Goal: Information Seeking & Learning: Find specific fact

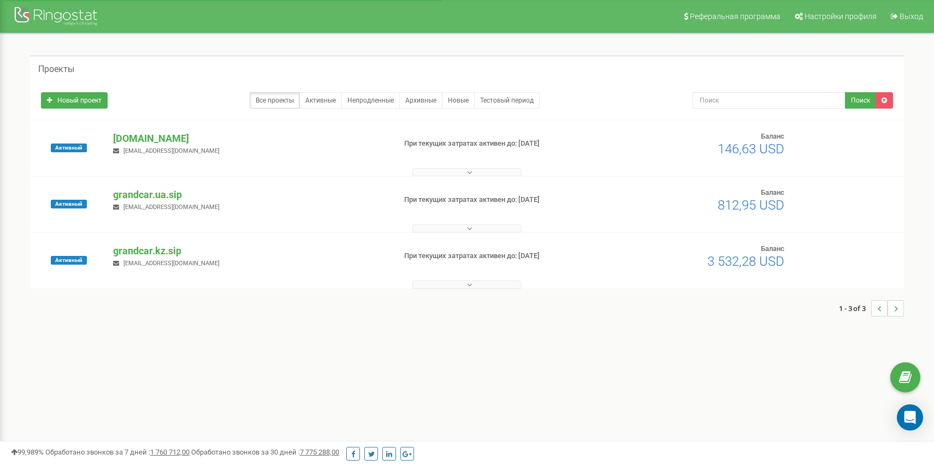
click at [164, 145] on div "grandcar.fmc.com denisgrandcar@gmail.com" at bounding box center [249, 144] width 289 height 24
click at [163, 141] on p "[DOMAIN_NAME]" at bounding box center [249, 139] width 273 height 14
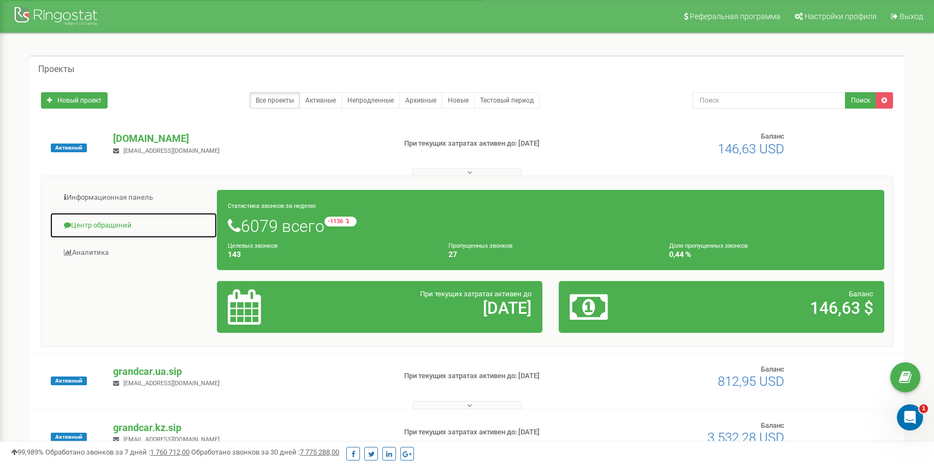
click at [118, 217] on link "Центр обращений" at bounding box center [134, 225] width 168 height 27
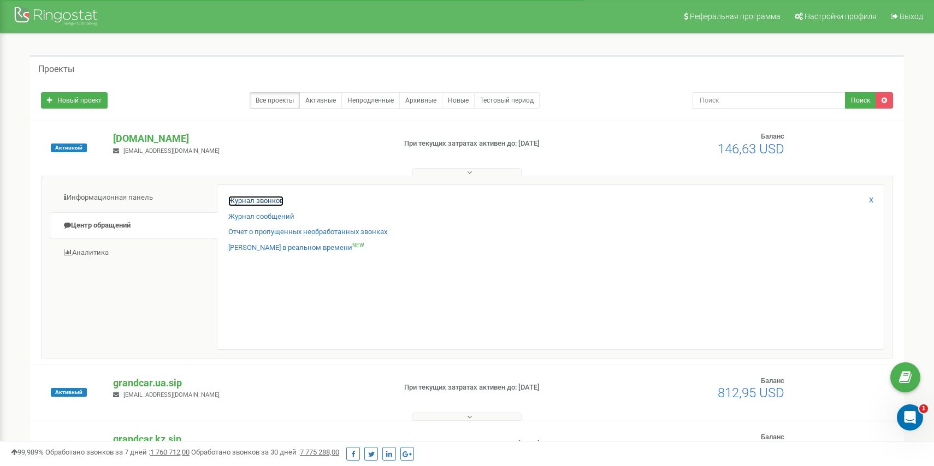
click at [248, 197] on link "Журнал звонков" at bounding box center [255, 201] width 55 height 10
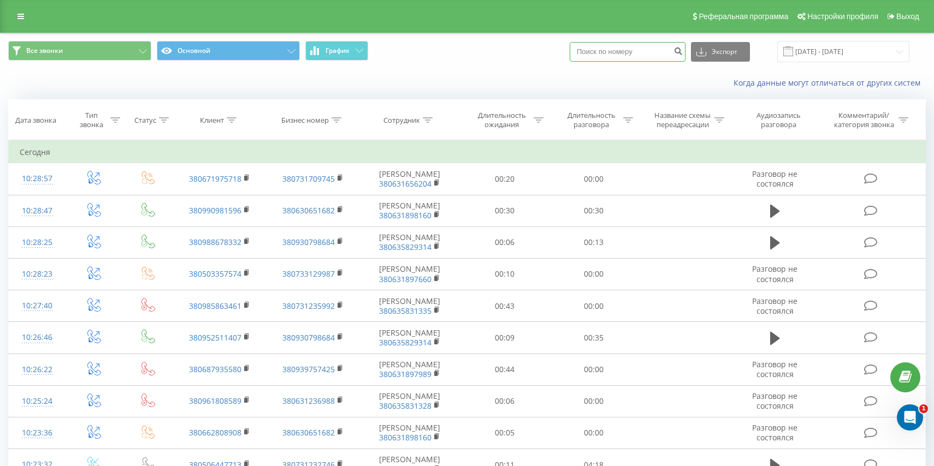
click at [625, 57] on input at bounding box center [628, 52] width 116 height 20
paste input "380 68 683 3165"
type input "380 68 683 3165"
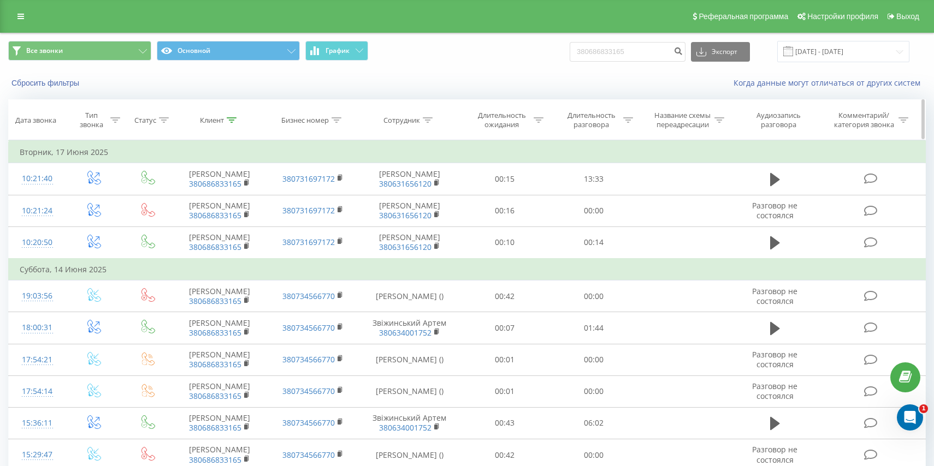
click at [398, 117] on div "Сотрудник" at bounding box center [401, 120] width 37 height 9
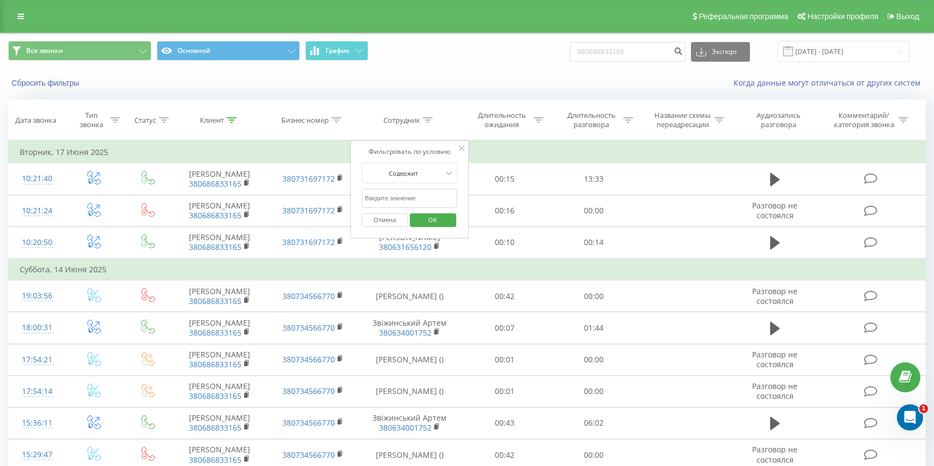
click at [402, 197] on input "text" at bounding box center [410, 198] width 96 height 19
type input "литвиненко"
click at [419, 220] on span "OK" at bounding box center [432, 219] width 31 height 17
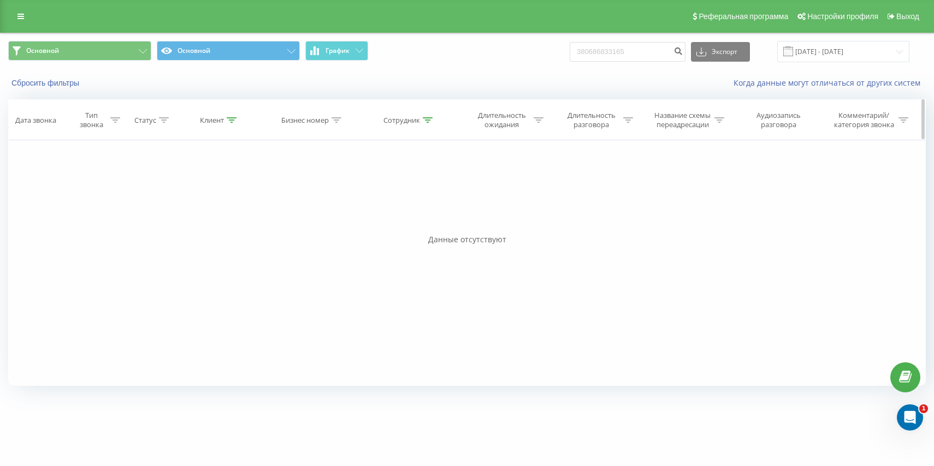
click at [408, 123] on div "Сотрудник" at bounding box center [401, 120] width 37 height 9
drag, startPoint x: 424, startPoint y: 193, endPoint x: 412, endPoint y: 199, distance: 13.4
click at [412, 199] on input "литвиненко" at bounding box center [410, 198] width 96 height 19
paste input "итвиненко Виктор"
drag, startPoint x: 400, startPoint y: 198, endPoint x: 442, endPoint y: 197, distance: 42.1
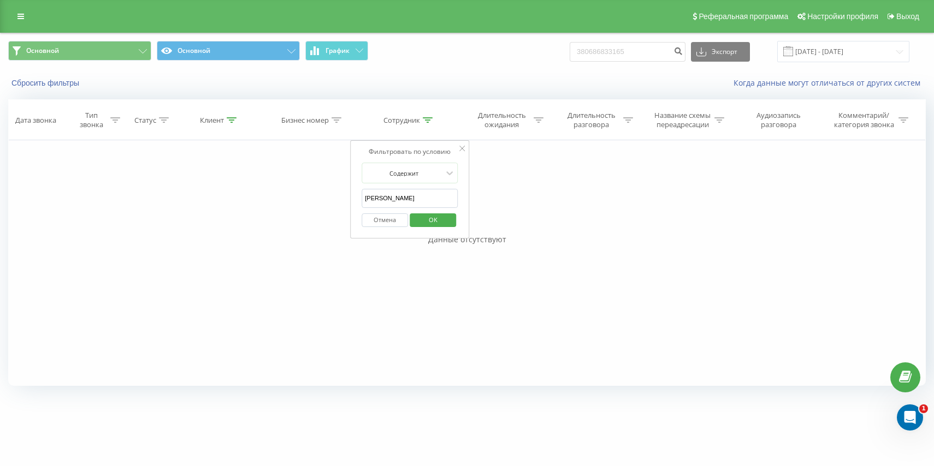
click at [442, 198] on input "Литвиненко Виктор" at bounding box center [410, 198] width 96 height 19
type input "Литвиненко Виктор"
click at [435, 221] on span "OK" at bounding box center [433, 219] width 31 height 17
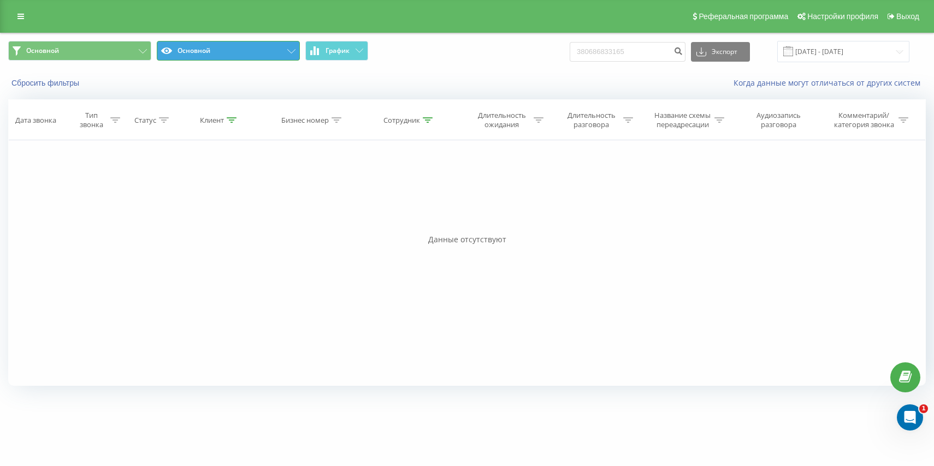
click at [220, 50] on button "Основной" at bounding box center [228, 51] width 143 height 20
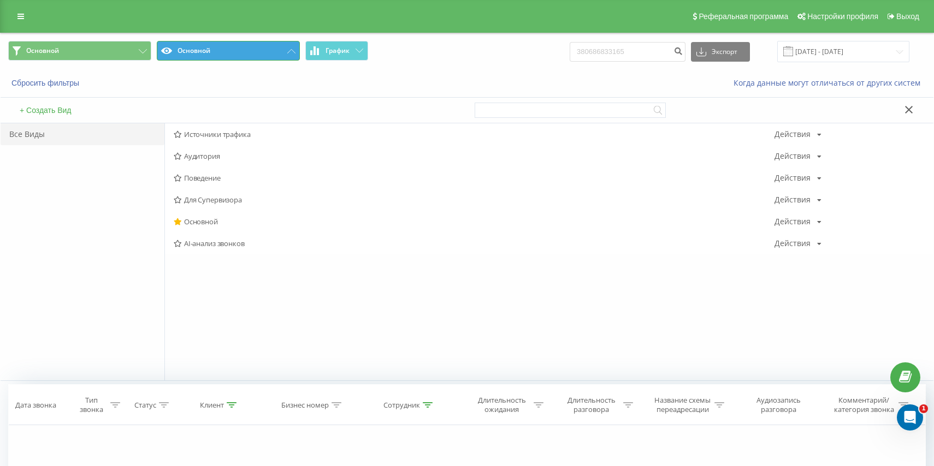
click at [220, 50] on button "Основной" at bounding box center [228, 51] width 143 height 20
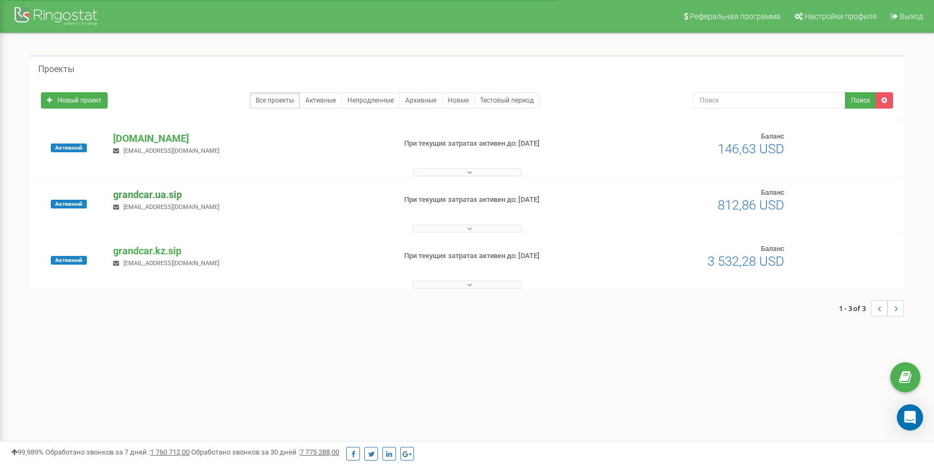
click at [167, 196] on p "grandcar.ua.sip" at bounding box center [249, 195] width 273 height 14
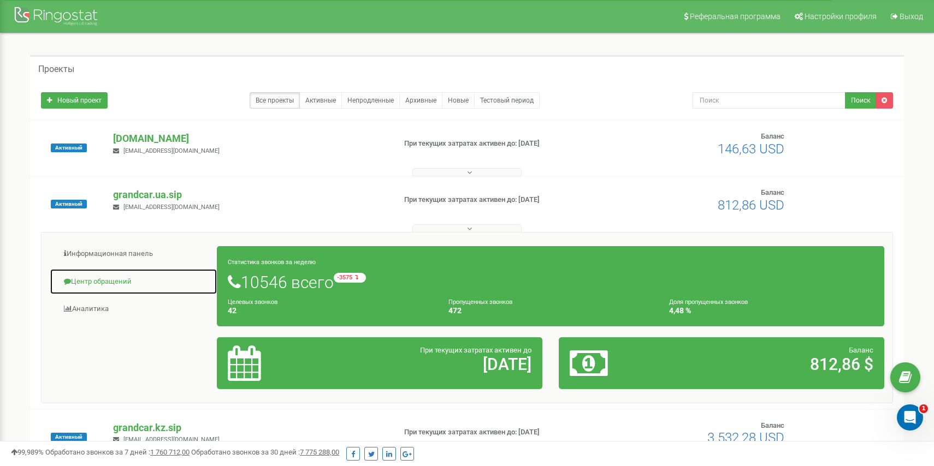
click at [82, 280] on link "Центр обращений" at bounding box center [134, 282] width 168 height 27
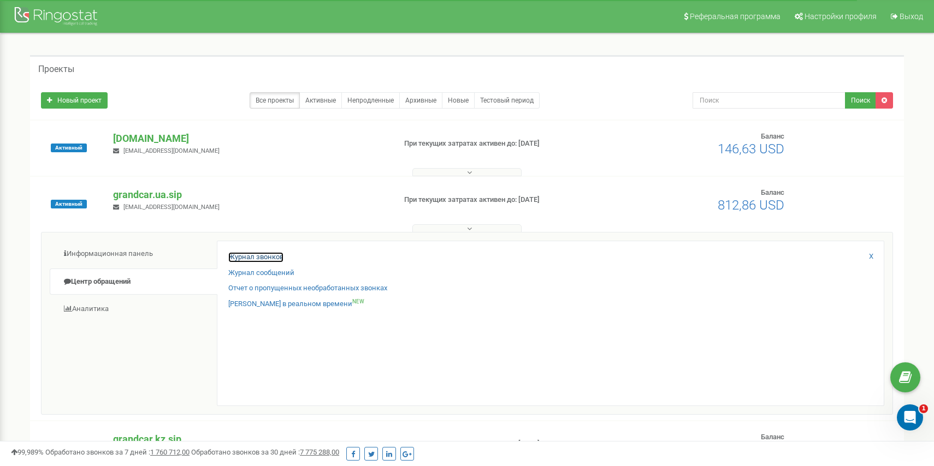
click at [254, 255] on link "Журнал звонков" at bounding box center [255, 257] width 55 height 10
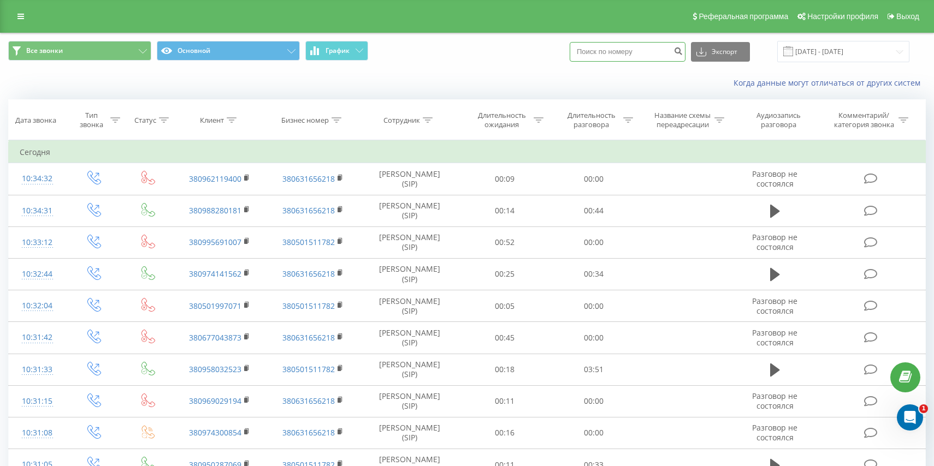
click at [624, 45] on input at bounding box center [628, 52] width 116 height 20
paste input
click at [402, 123] on div "Сотрудник" at bounding box center [401, 120] width 37 height 9
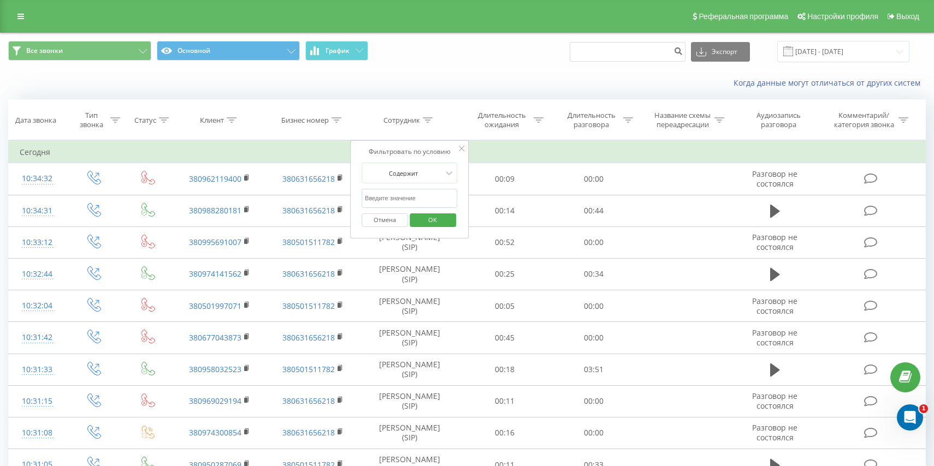
click at [412, 201] on input "text" at bounding box center [410, 198] width 96 height 19
paste input "Литвиненко Виктор"
type input "Литвиненко Виктор"
click at [431, 216] on span "OK" at bounding box center [432, 219] width 31 height 17
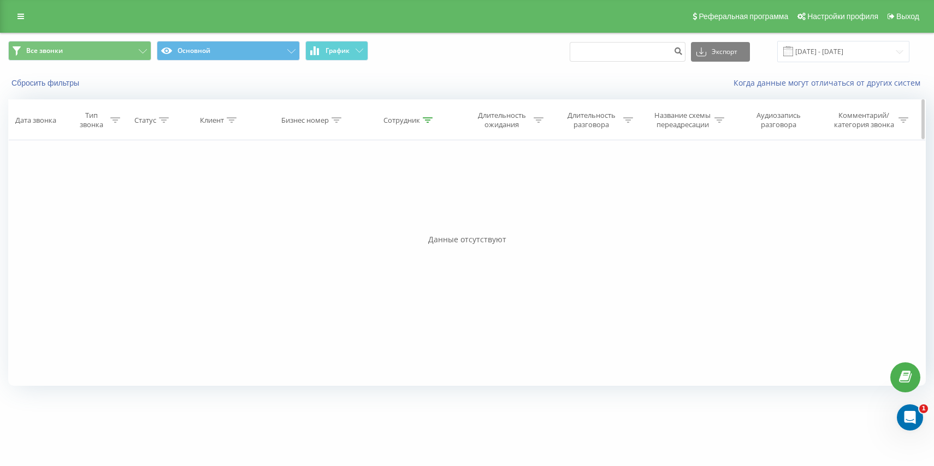
click at [405, 118] on div "Сотрудник" at bounding box center [401, 120] width 37 height 9
click at [432, 199] on input "Литвиненко Виктор" at bounding box center [410, 198] width 96 height 19
click at [438, 217] on span "OK" at bounding box center [433, 219] width 31 height 17
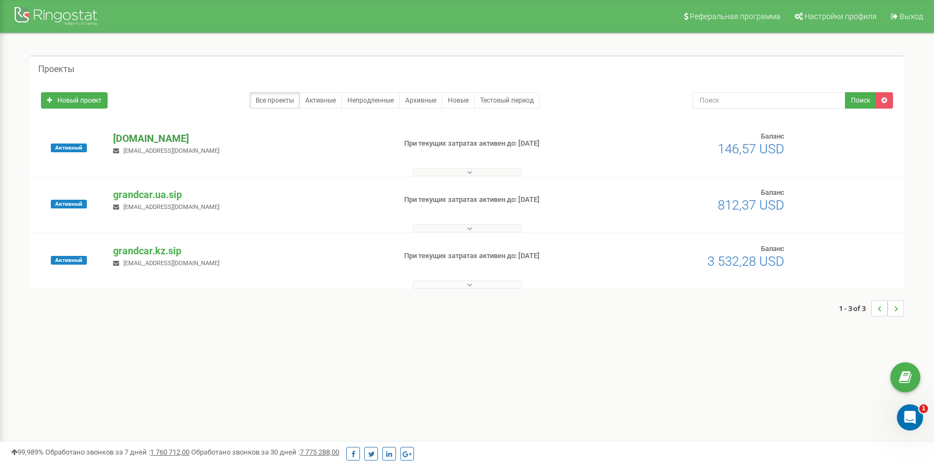
click at [181, 139] on p "[DOMAIN_NAME]" at bounding box center [249, 139] width 273 height 14
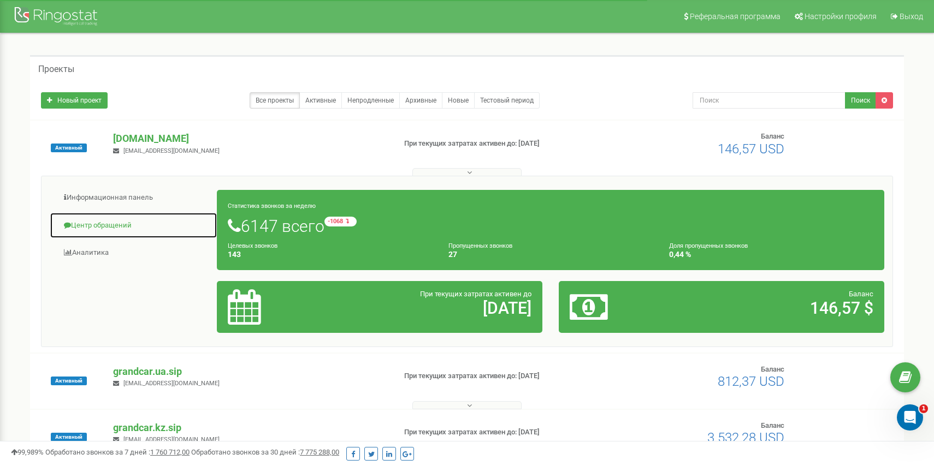
click at [120, 229] on link "Центр обращений" at bounding box center [134, 225] width 168 height 27
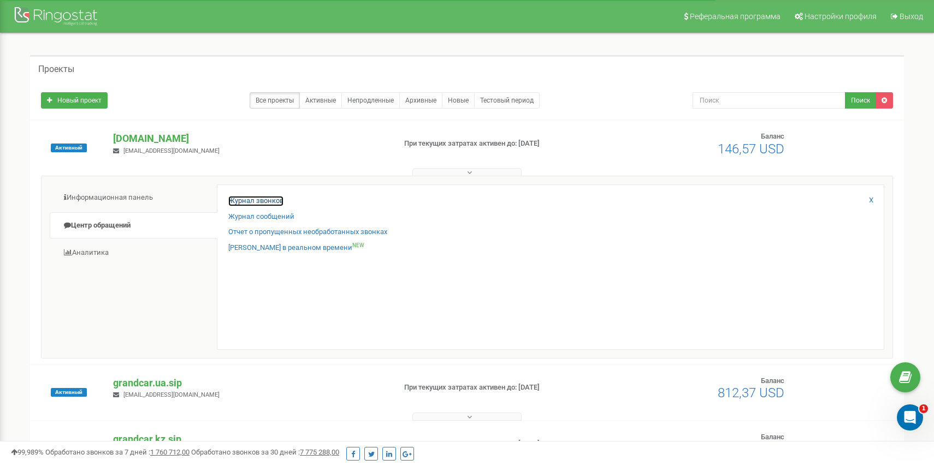
click at [231, 198] on link "Журнал звонков" at bounding box center [255, 201] width 55 height 10
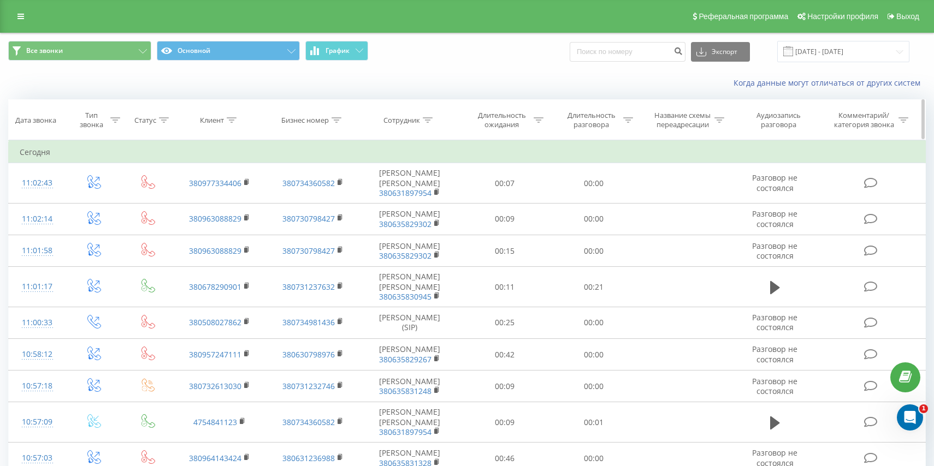
click at [401, 121] on div "Сотрудник" at bounding box center [401, 120] width 37 height 9
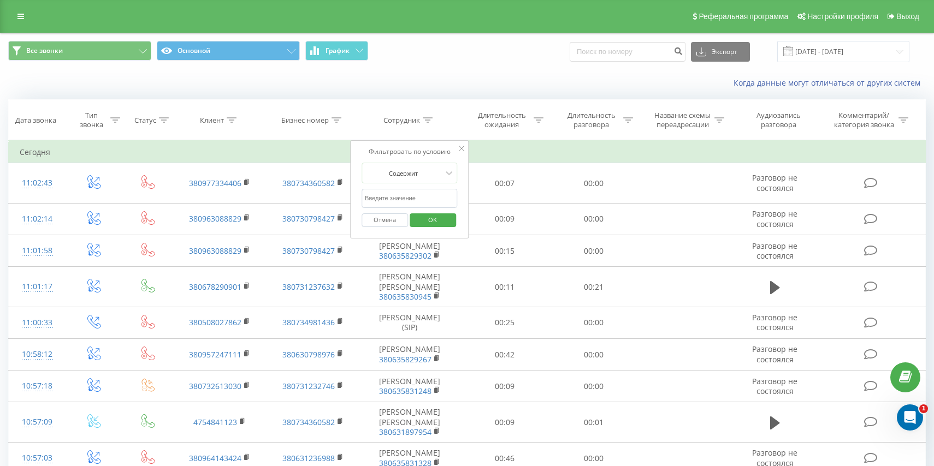
click at [407, 192] on input "text" at bounding box center [410, 198] width 96 height 19
paste input "Литвиненко"
type input "Литвиненко"
click at [354, 197] on div "Фильтровать по условию Содержит Литвиненко Отмена OK" at bounding box center [409, 189] width 119 height 98
click at [432, 222] on span "OK" at bounding box center [432, 219] width 31 height 17
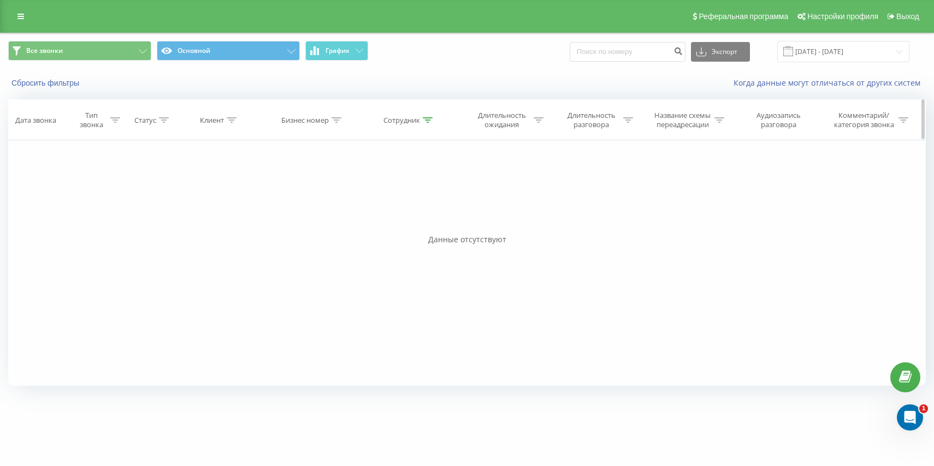
click at [410, 120] on div "Сотрудник" at bounding box center [401, 120] width 37 height 9
click at [425, 199] on input "Литвиненко" at bounding box center [410, 198] width 96 height 19
click at [380, 220] on button "Отмена" at bounding box center [385, 221] width 46 height 14
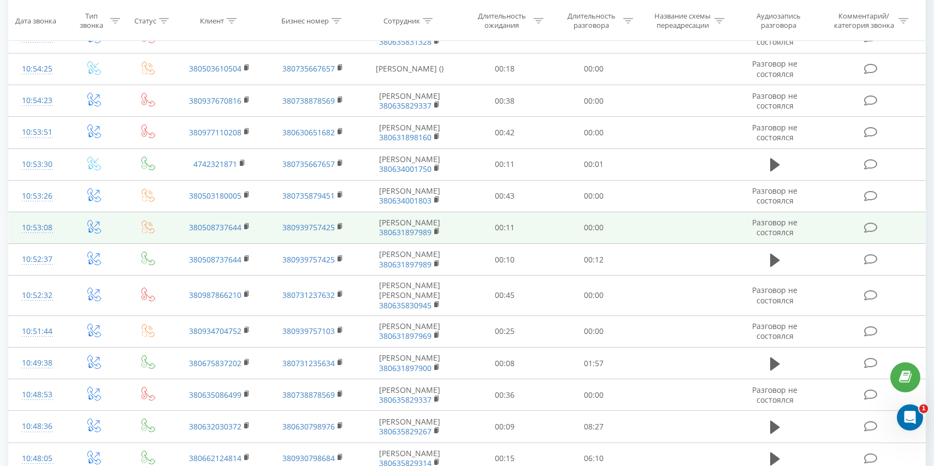
scroll to position [541, 0]
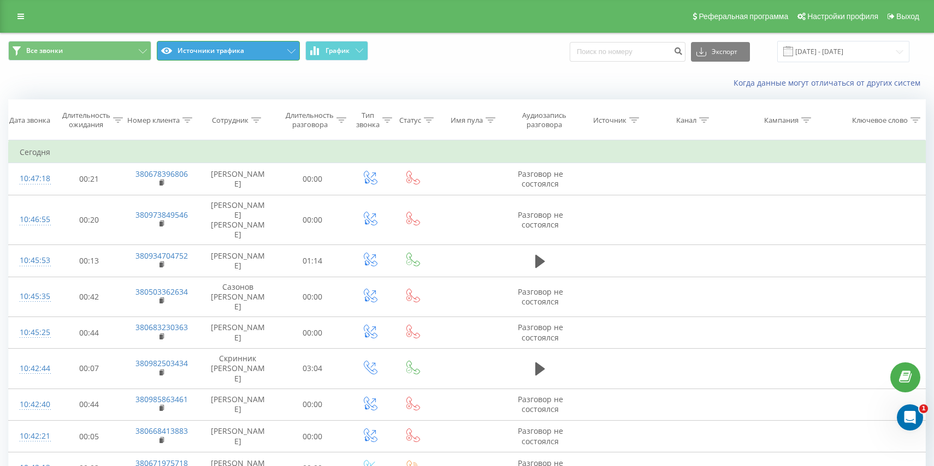
click at [247, 58] on button "Источники трафика" at bounding box center [228, 51] width 143 height 20
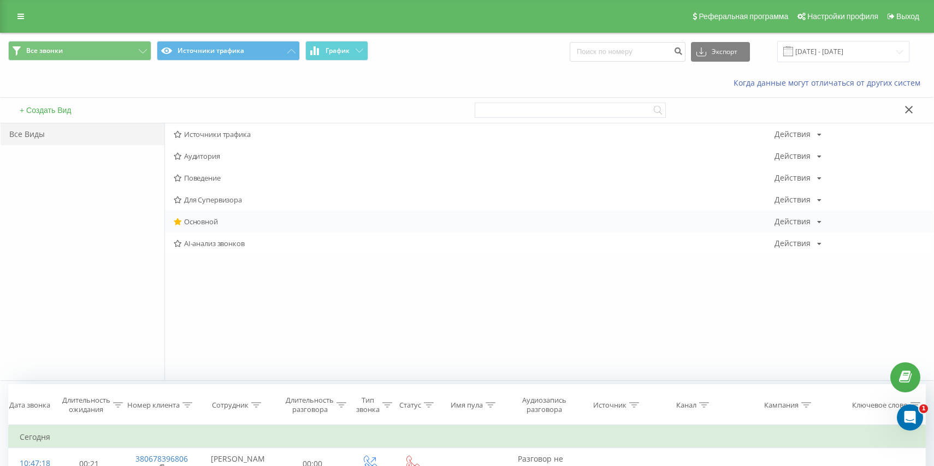
click at [224, 217] on div "Основной Действия Редактировать Копировать Удалить По умолчанию Поделиться" at bounding box center [549, 222] width 768 height 22
click at [208, 221] on span "Основной" at bounding box center [474, 222] width 601 height 8
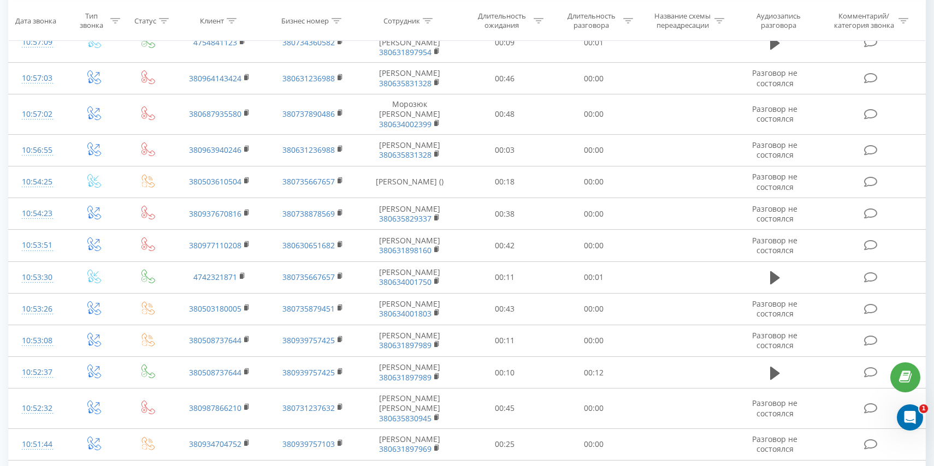
scroll to position [541, 0]
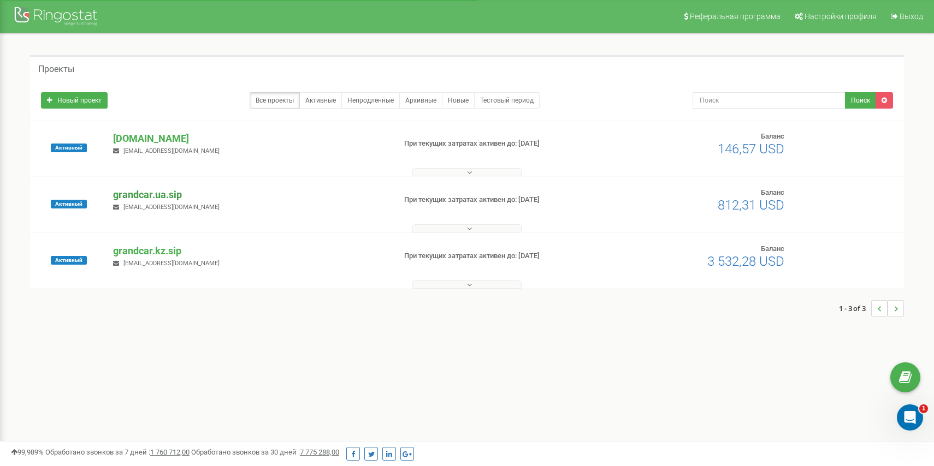
click at [157, 191] on p "grandcar.ua.sip" at bounding box center [249, 195] width 273 height 14
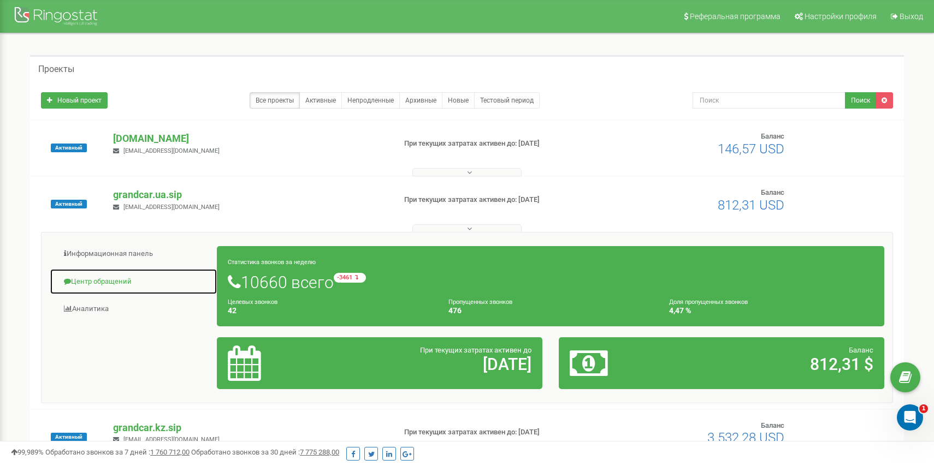
click at [98, 286] on link "Центр обращений" at bounding box center [134, 282] width 168 height 27
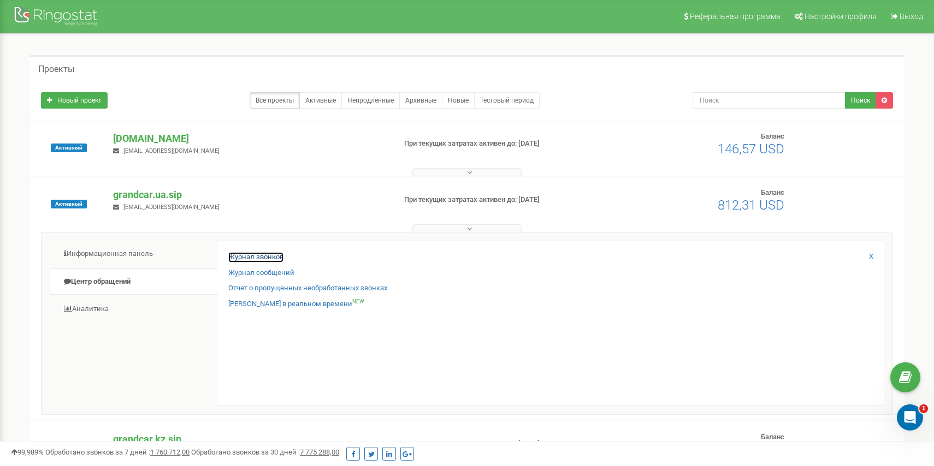
click at [261, 253] on link "Журнал звонков" at bounding box center [255, 257] width 55 height 10
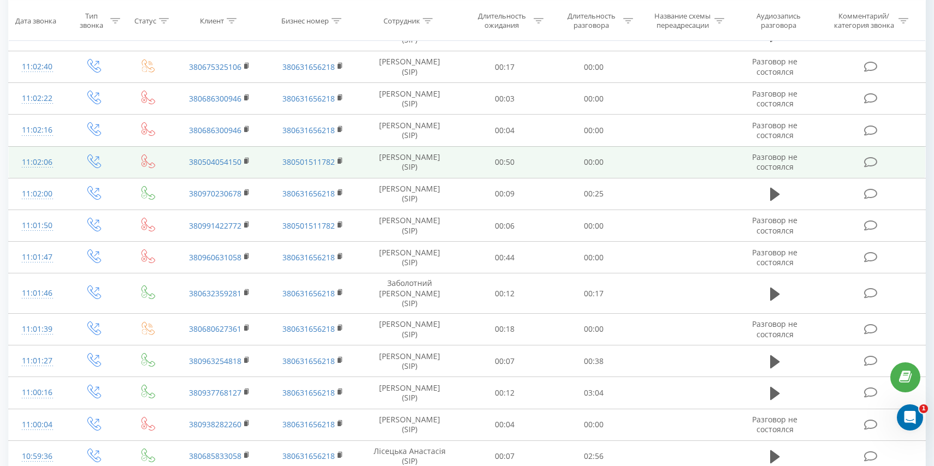
scroll to position [532, 0]
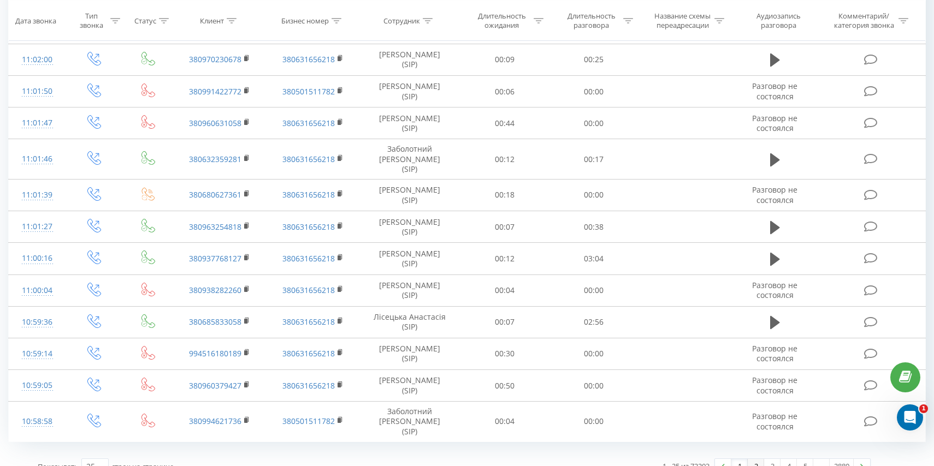
click at [755, 459] on link "2" at bounding box center [756, 466] width 16 height 15
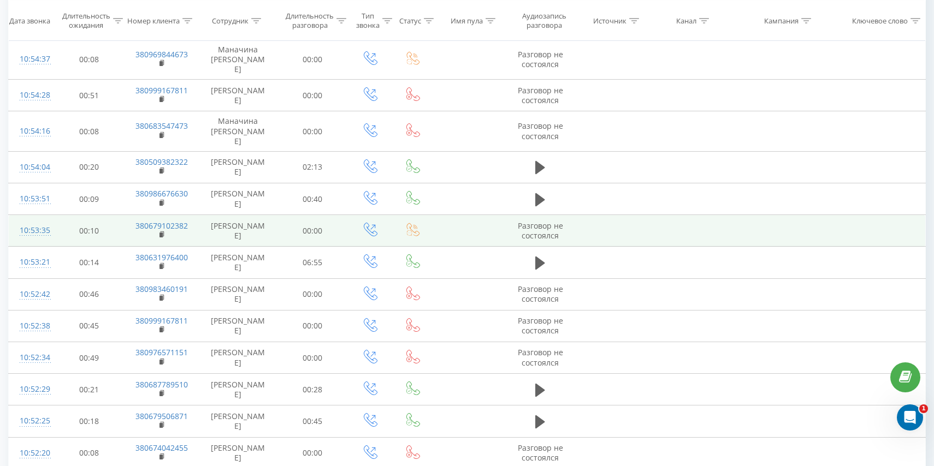
scroll to position [574, 0]
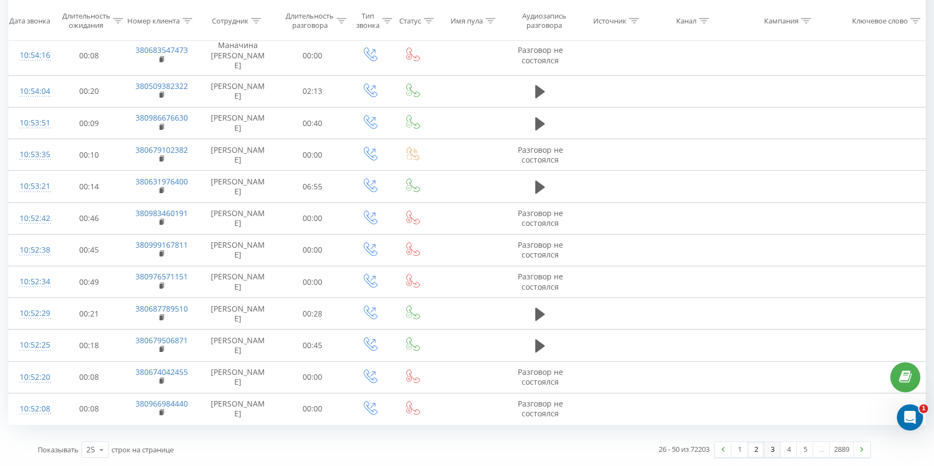
click at [772, 447] on link "3" at bounding box center [772, 449] width 16 height 15
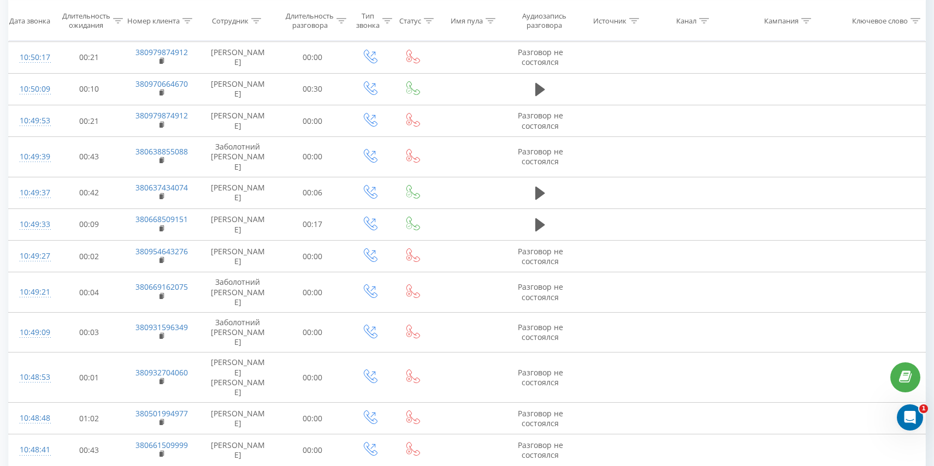
scroll to position [532, 0]
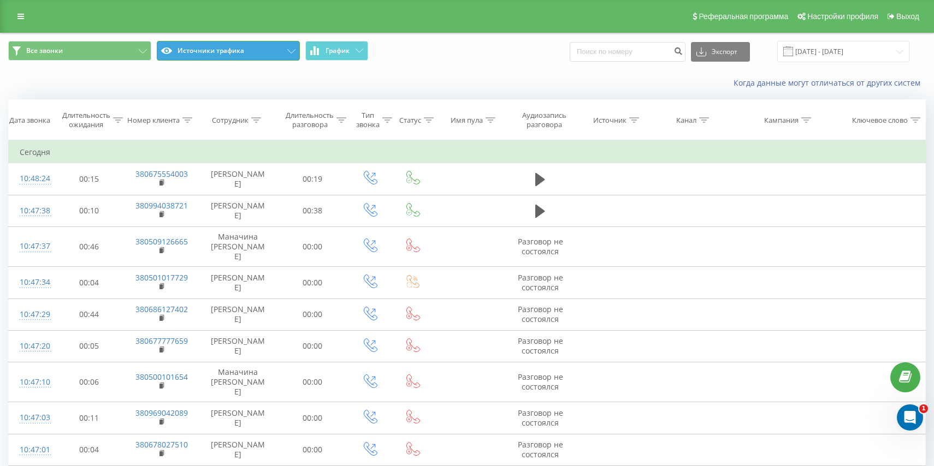
click at [226, 56] on button "Источники трафика" at bounding box center [228, 51] width 143 height 20
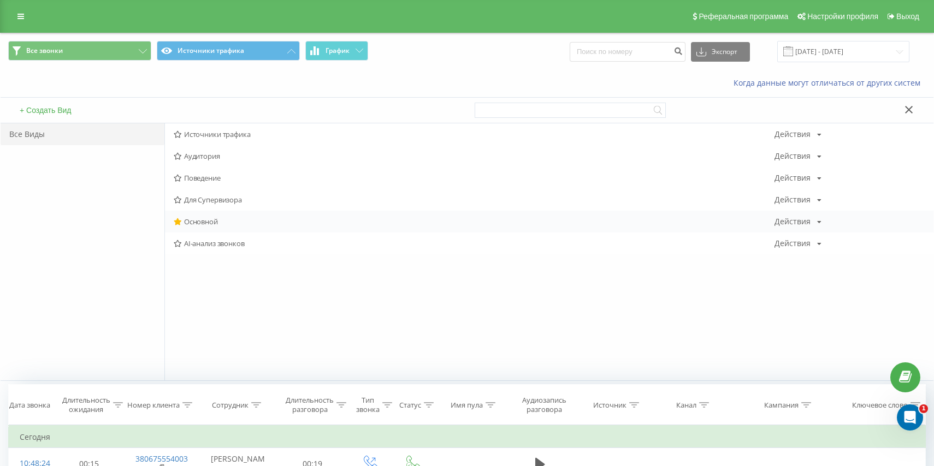
click at [217, 222] on span "Основной" at bounding box center [474, 222] width 601 height 8
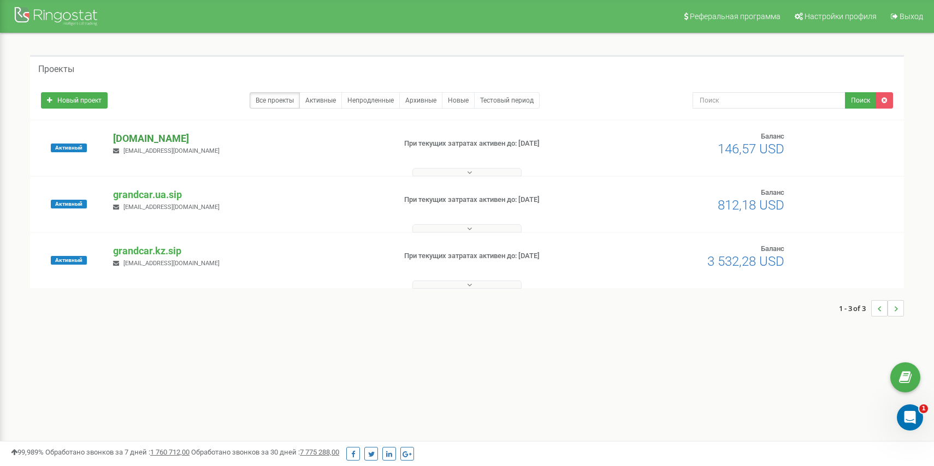
click at [159, 142] on p "[DOMAIN_NAME]" at bounding box center [249, 139] width 273 height 14
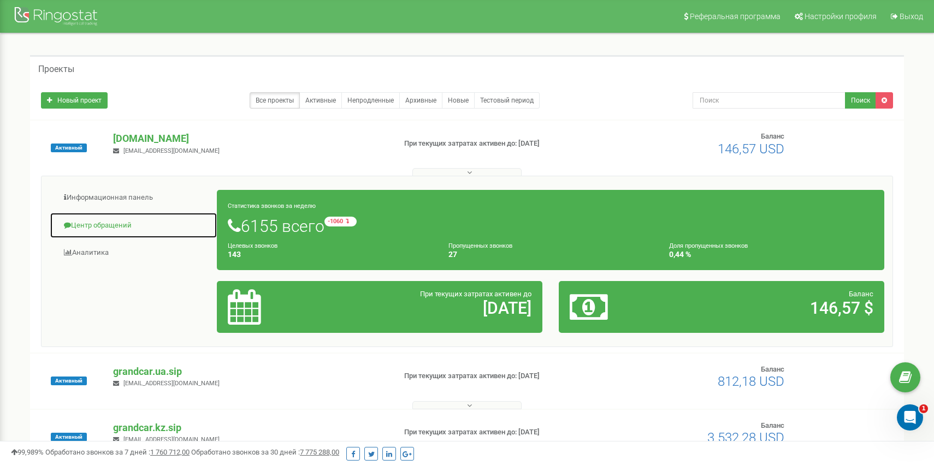
click at [111, 219] on link "Центр обращений" at bounding box center [134, 225] width 168 height 27
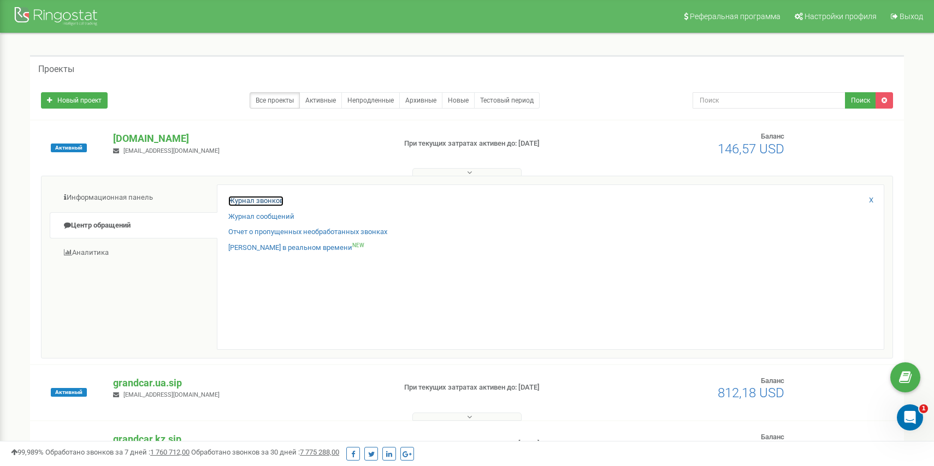
click at [256, 200] on link "Журнал звонков" at bounding box center [255, 201] width 55 height 10
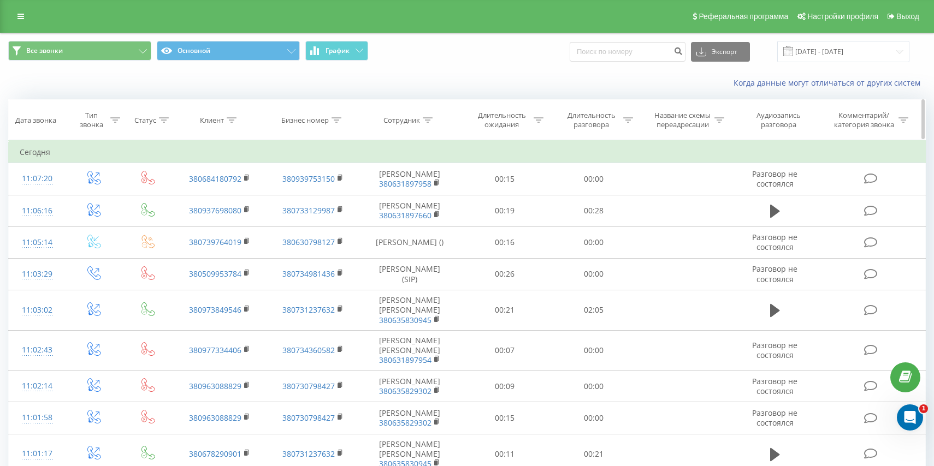
click at [411, 123] on div "Сотрудник" at bounding box center [401, 120] width 37 height 9
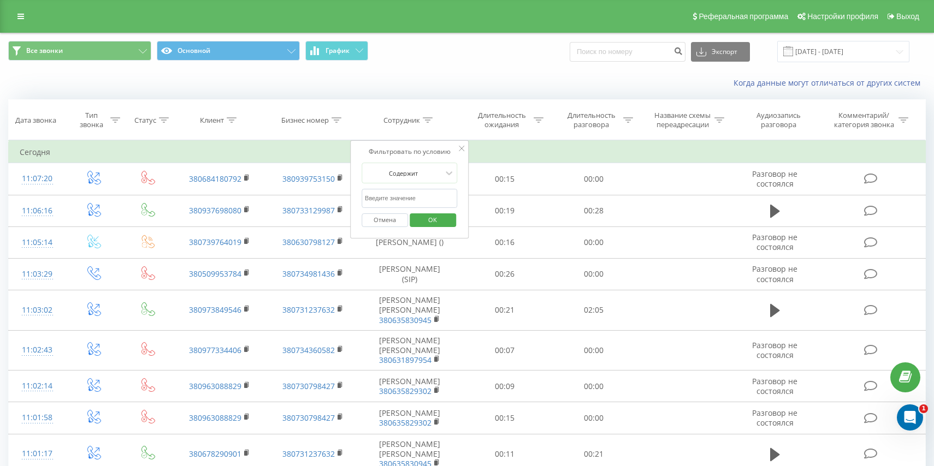
click at [417, 192] on input "text" at bounding box center [410, 198] width 96 height 19
click at [377, 200] on input "text" at bounding box center [410, 198] width 96 height 19
type input "зайцева"
click at [423, 220] on span "OK" at bounding box center [432, 219] width 31 height 17
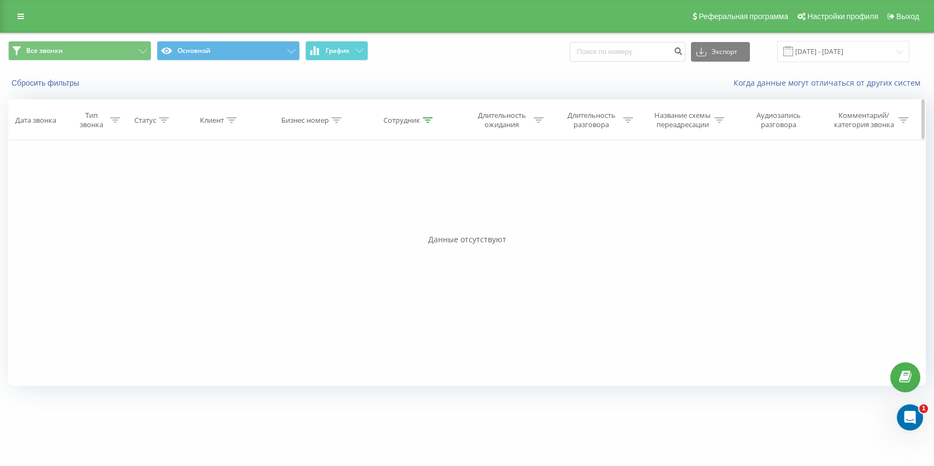
click at [412, 117] on div "Сотрудник" at bounding box center [401, 120] width 37 height 9
click at [404, 188] on form "Содержит зайцева Отмена OK" at bounding box center [410, 198] width 96 height 70
click at [399, 195] on input "зайцева" at bounding box center [410, 198] width 96 height 19
click at [399, 195] on input "text" at bounding box center [410, 198] width 96 height 19
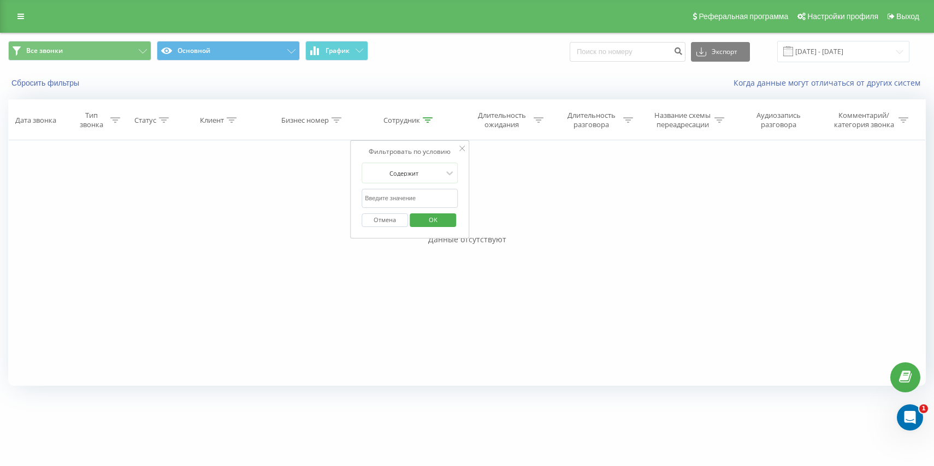
type input "[PERSON_NAME]"
click at [423, 214] on span "OK" at bounding box center [433, 219] width 31 height 17
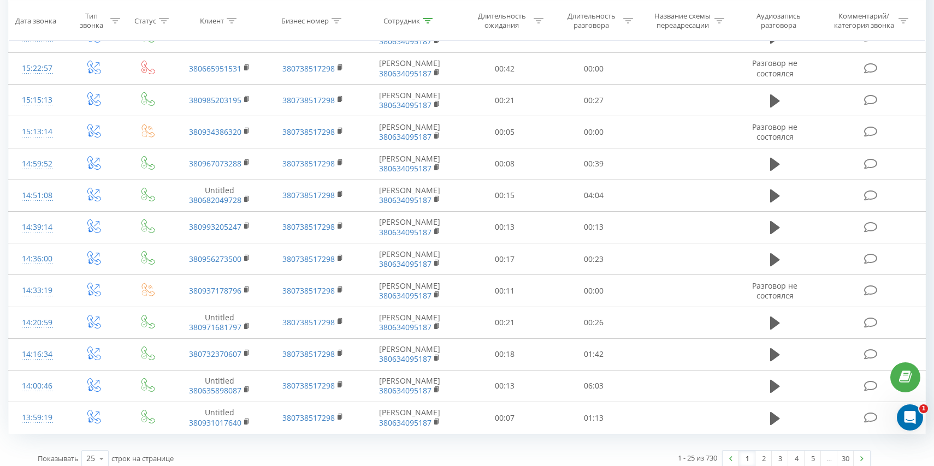
scroll to position [554, 0]
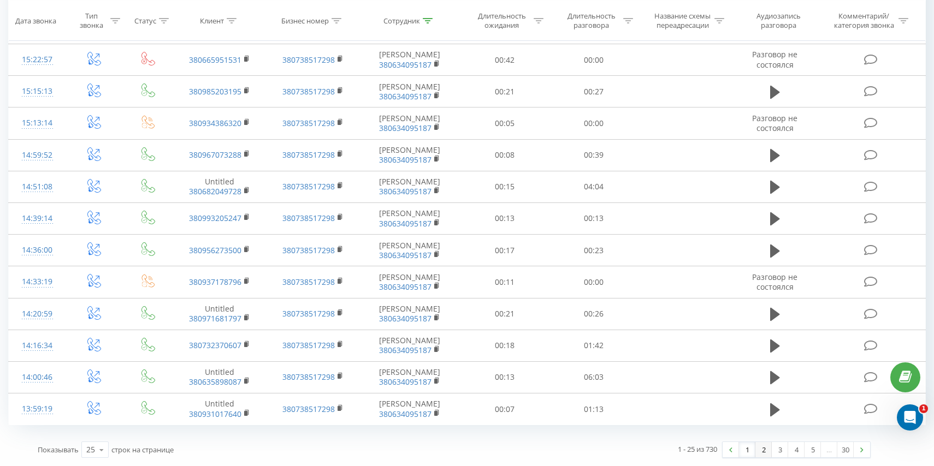
click at [766, 450] on link "2" at bounding box center [763, 449] width 16 height 15
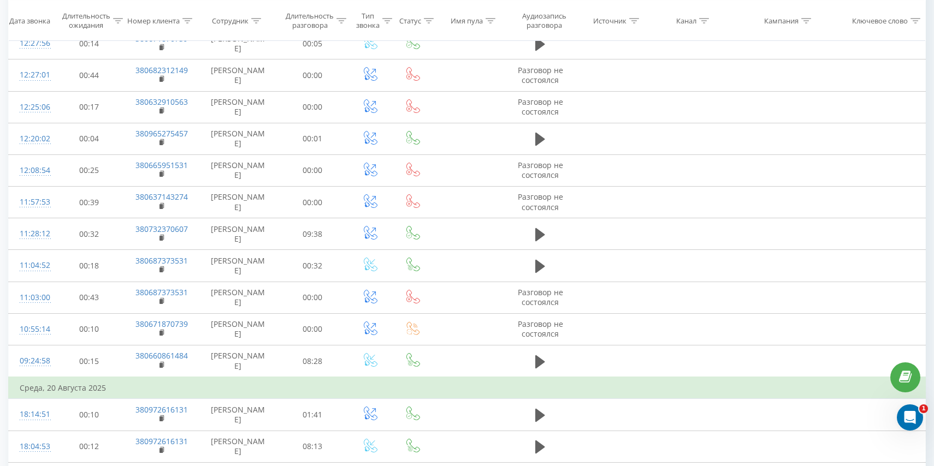
scroll to position [265, 0]
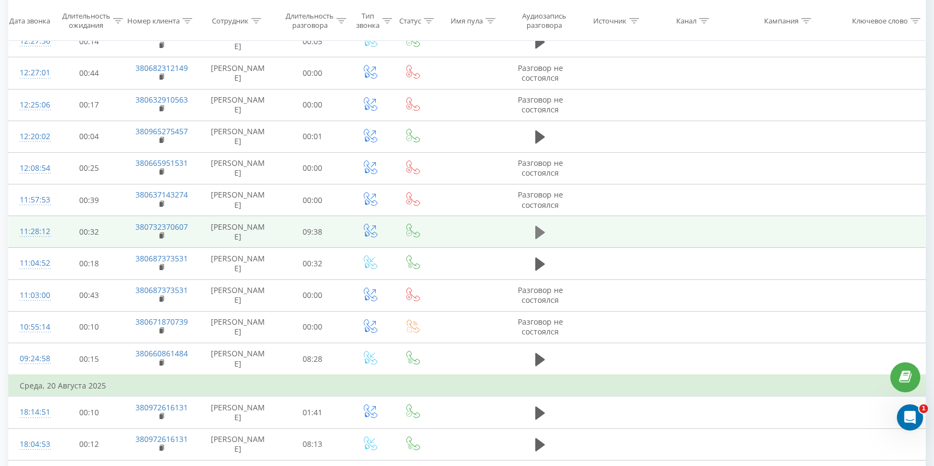
click at [543, 233] on icon at bounding box center [540, 232] width 10 height 13
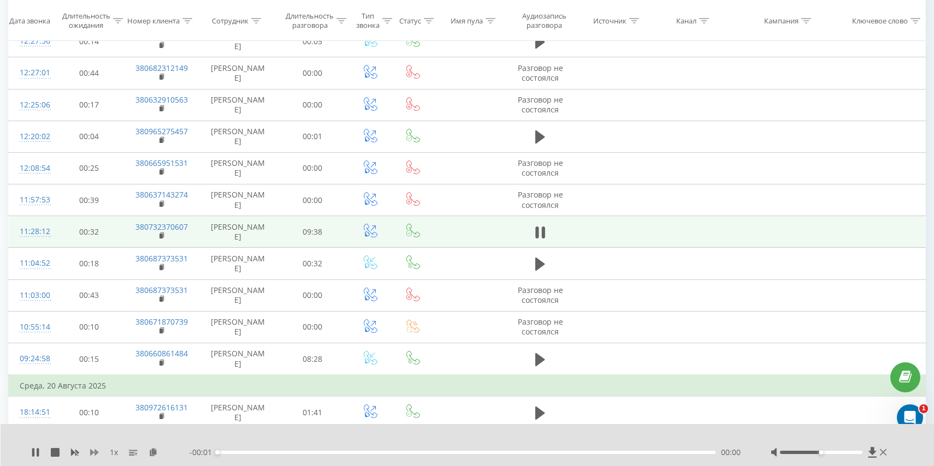
click at [93, 452] on icon at bounding box center [94, 452] width 9 height 7
click at [329, 452] on div "02:10" at bounding box center [466, 452] width 498 height 3
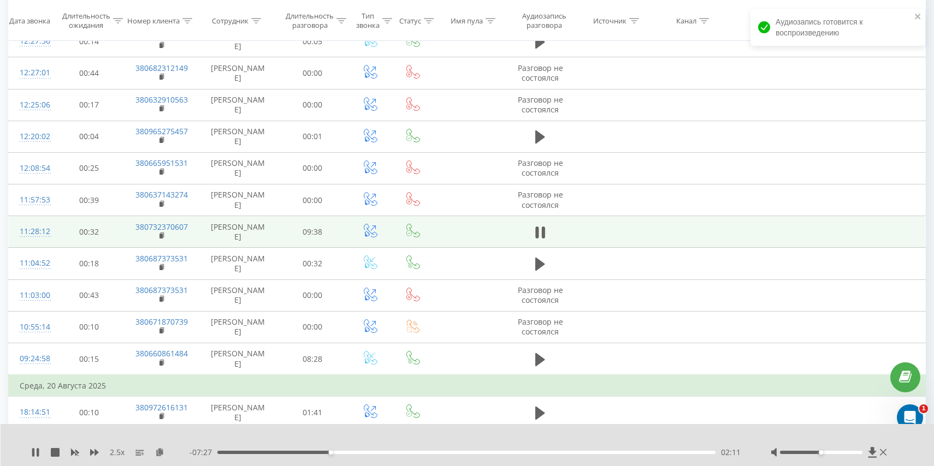
click at [361, 452] on div "02:11" at bounding box center [466, 452] width 498 height 3
click at [407, 454] on div "02:49" at bounding box center [466, 452] width 498 height 3
click at [680, 452] on div "08:06" at bounding box center [466, 452] width 498 height 3
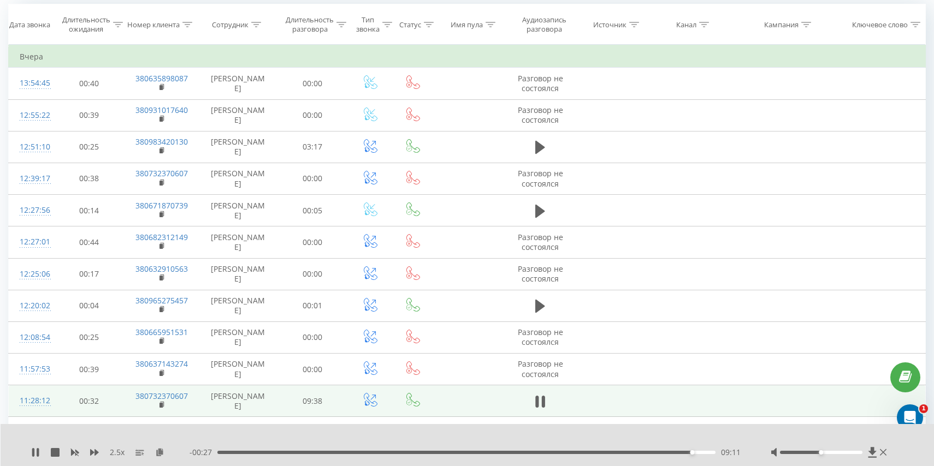
scroll to position [45, 0]
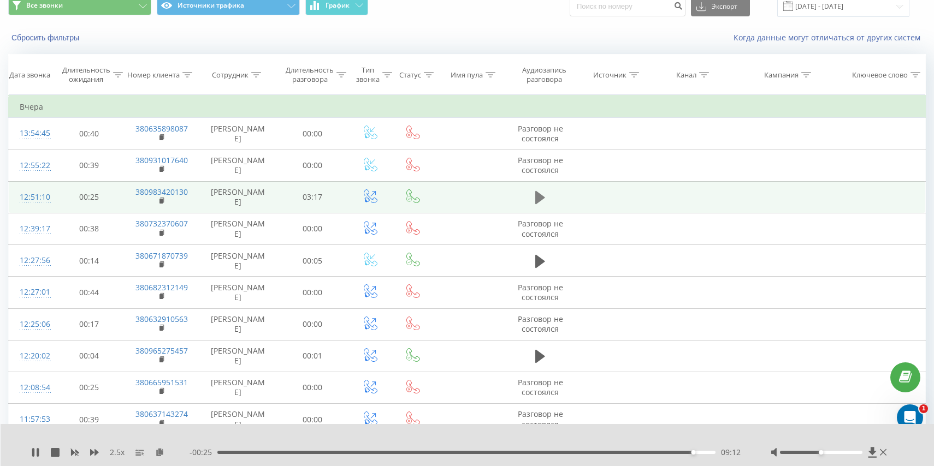
click at [542, 190] on icon at bounding box center [540, 197] width 10 height 15
click at [373, 456] on div "- 02:30 00:46 00:46" at bounding box center [466, 452] width 554 height 11
click at [393, 452] on div "01:09" at bounding box center [466, 452] width 498 height 3
click at [479, 453] on div "01:12" at bounding box center [466, 452] width 498 height 3
click at [534, 454] on div "- 01:29 01:47 01:47" at bounding box center [466, 452] width 554 height 11
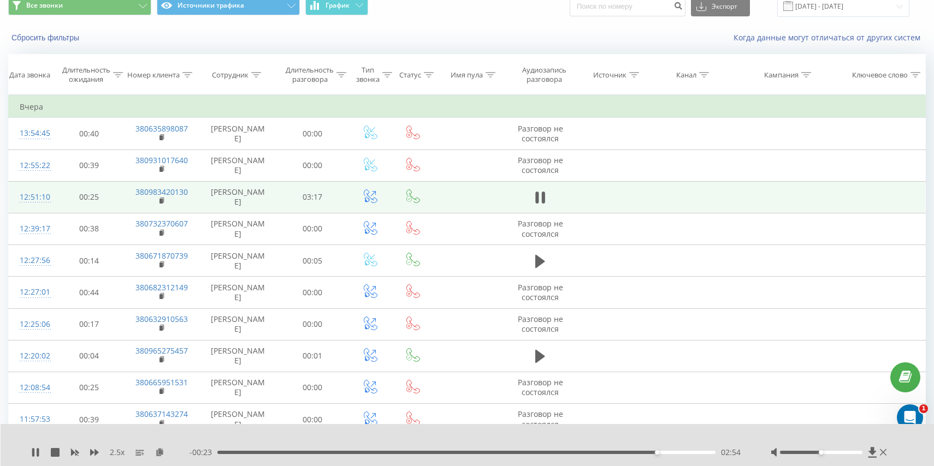
click at [666, 452] on div "02:54" at bounding box center [466, 452] width 498 height 3
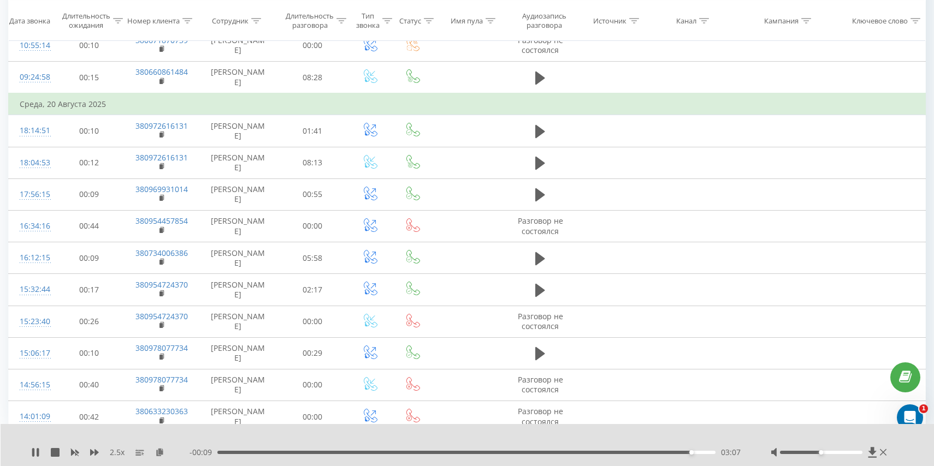
scroll to position [596, 0]
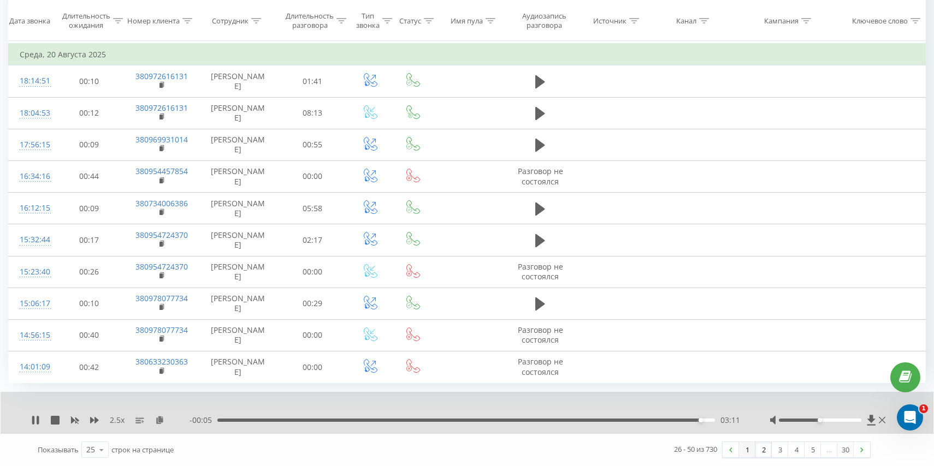
click at [752, 453] on link "1" at bounding box center [747, 449] width 16 height 15
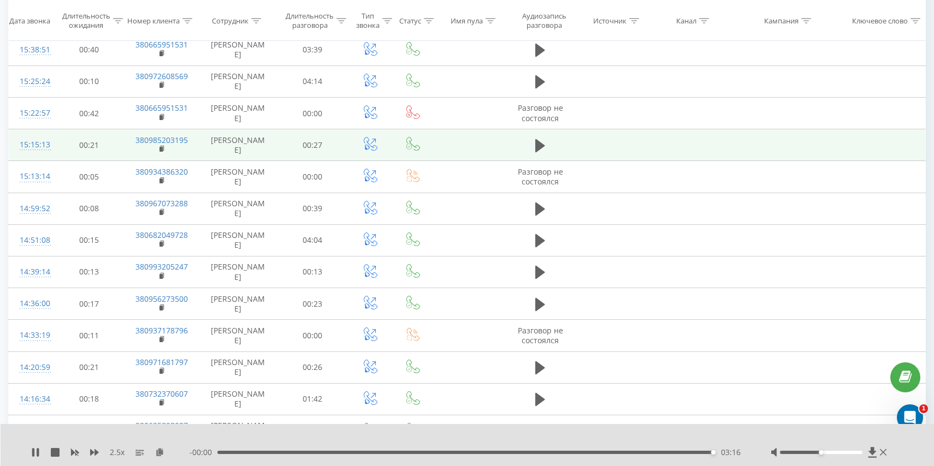
scroll to position [596, 0]
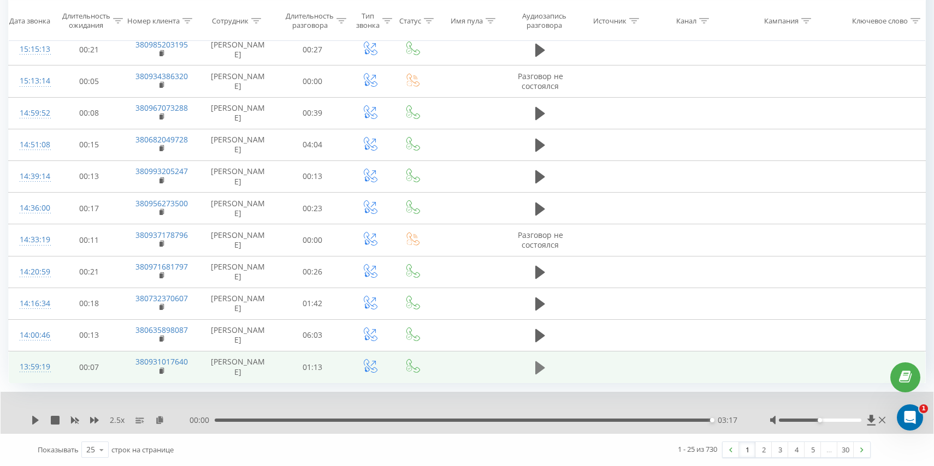
click at [536, 373] on icon at bounding box center [540, 367] width 10 height 13
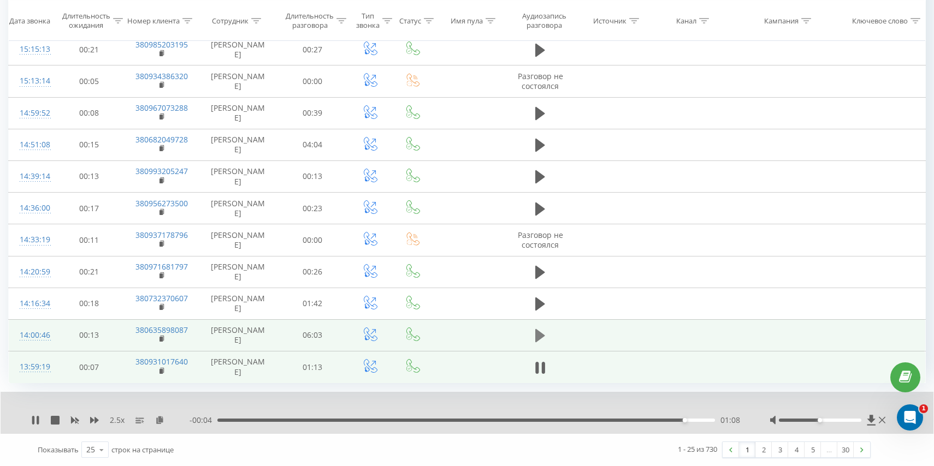
click at [541, 333] on icon at bounding box center [540, 335] width 10 height 13
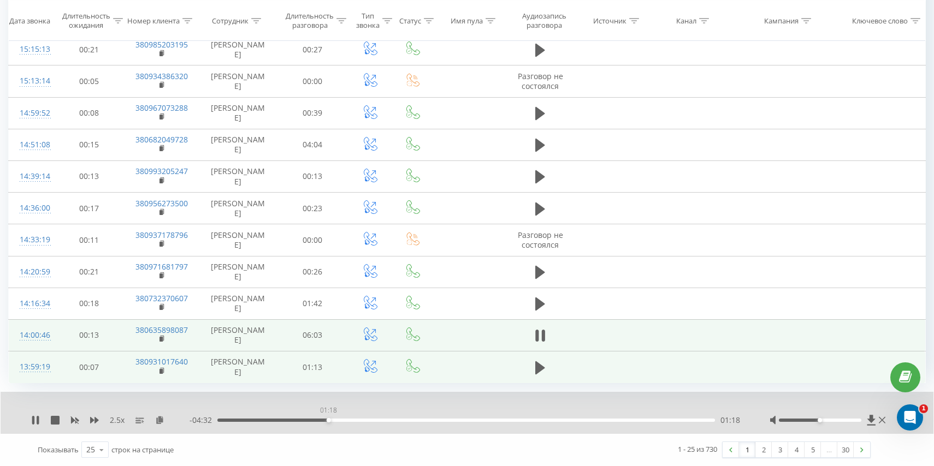
click at [328, 420] on div "01:18" at bounding box center [465, 420] width 497 height 3
click at [355, 421] on div "01:21" at bounding box center [465, 420] width 497 height 3
click at [590, 416] on div "- 03:24 02:27 02:27" at bounding box center [465, 420] width 553 height 11
click at [588, 419] on div "04:22" at bounding box center [465, 420] width 497 height 3
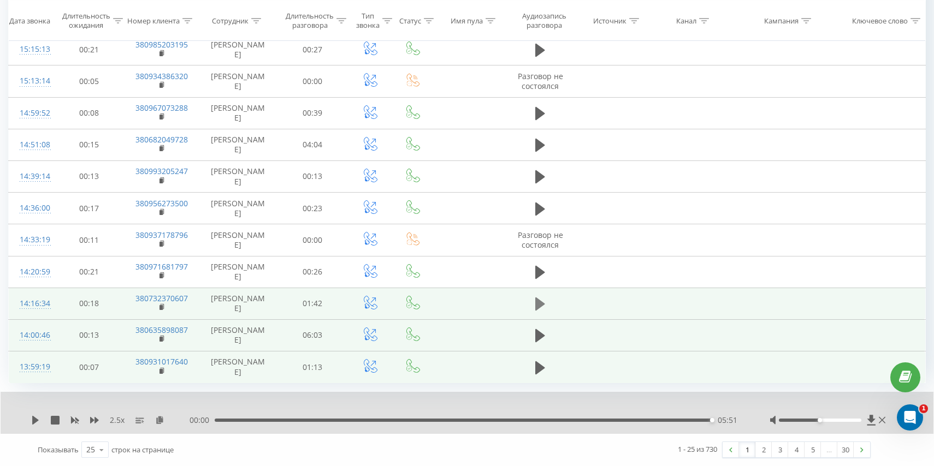
click at [537, 302] on icon at bounding box center [540, 304] width 10 height 13
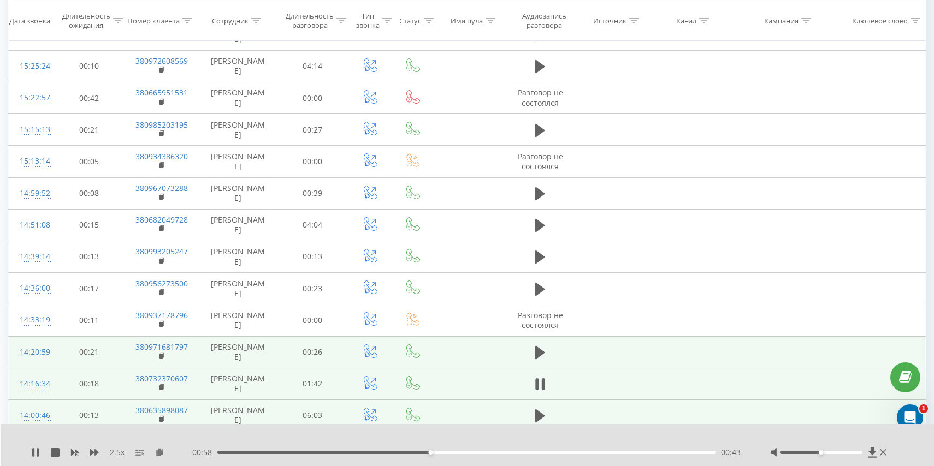
scroll to position [514, 0]
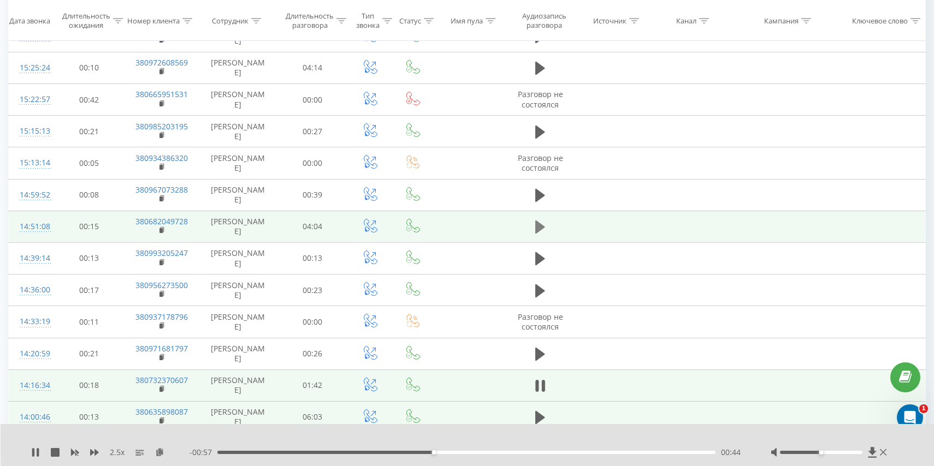
click at [540, 226] on icon at bounding box center [540, 227] width 10 height 13
click at [561, 453] on div "01:26" at bounding box center [466, 452] width 498 height 3
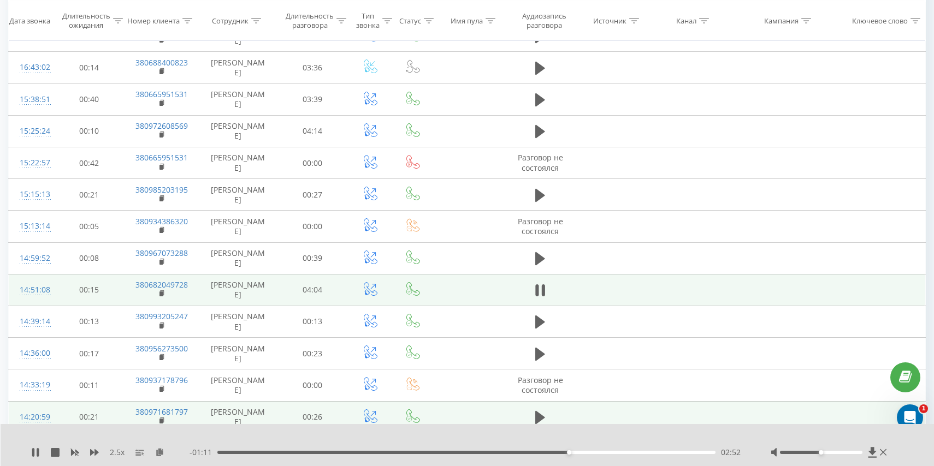
scroll to position [447, 0]
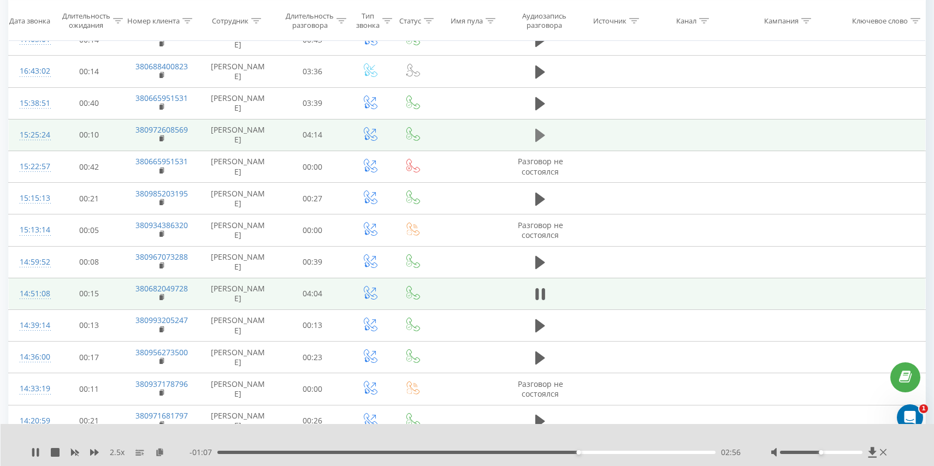
click at [536, 141] on icon at bounding box center [540, 135] width 10 height 13
click at [468, 453] on div "01:24" at bounding box center [466, 452] width 498 height 3
click at [565, 454] on div "02:07" at bounding box center [466, 452] width 498 height 3
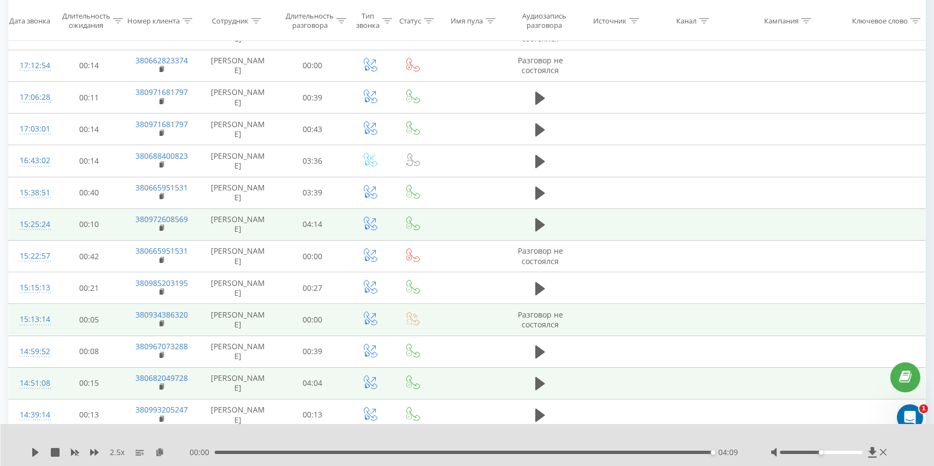
scroll to position [343, 0]
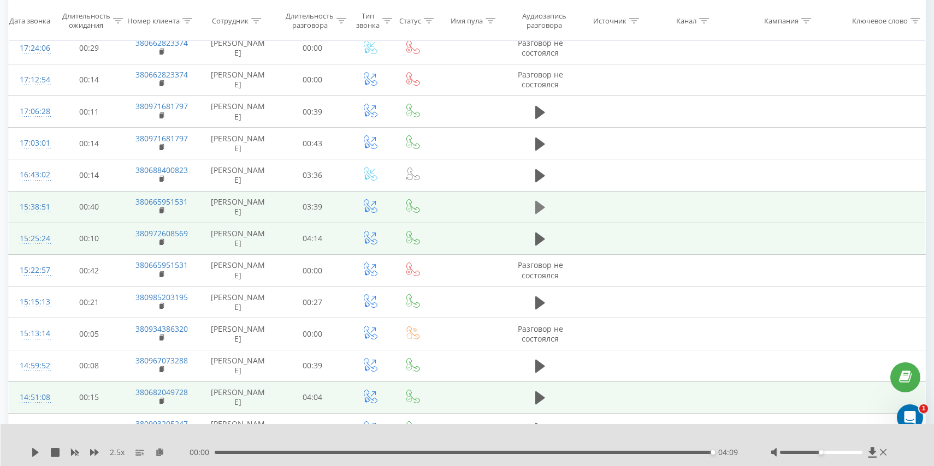
click at [540, 209] on icon at bounding box center [540, 207] width 10 height 13
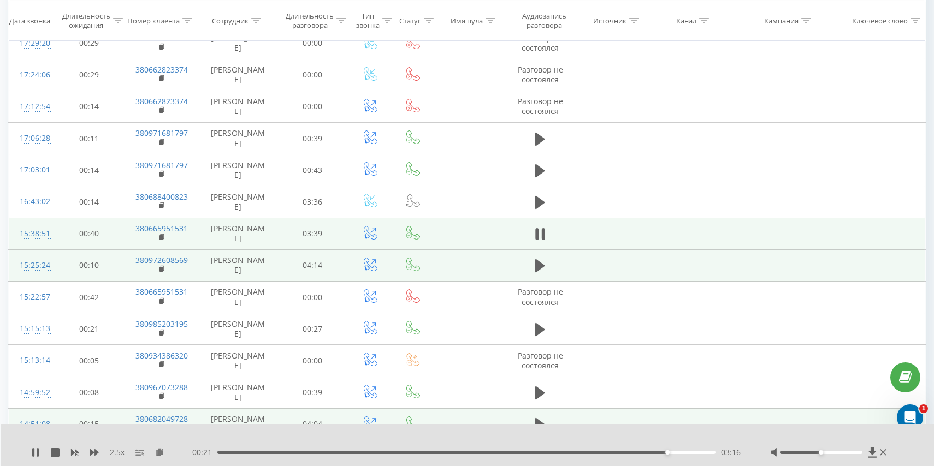
scroll to position [313, 0]
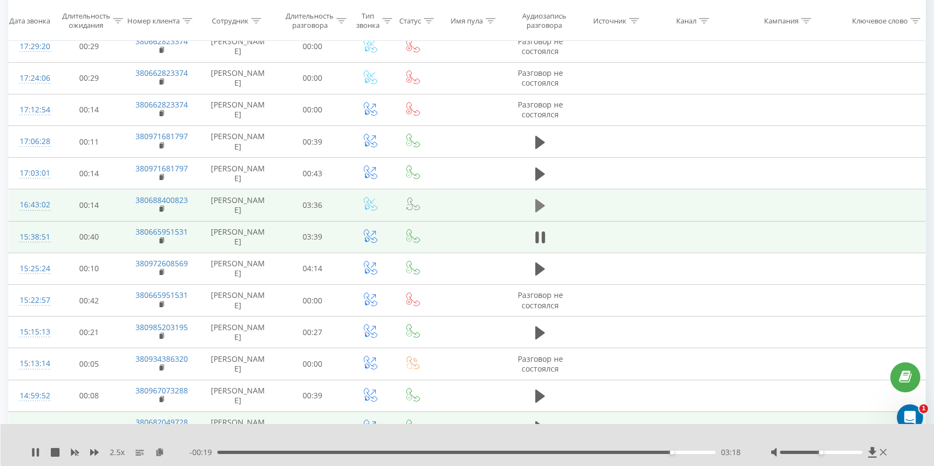
click at [542, 202] on icon at bounding box center [540, 205] width 10 height 15
click at [614, 453] on div "01:58" at bounding box center [466, 452] width 498 height 3
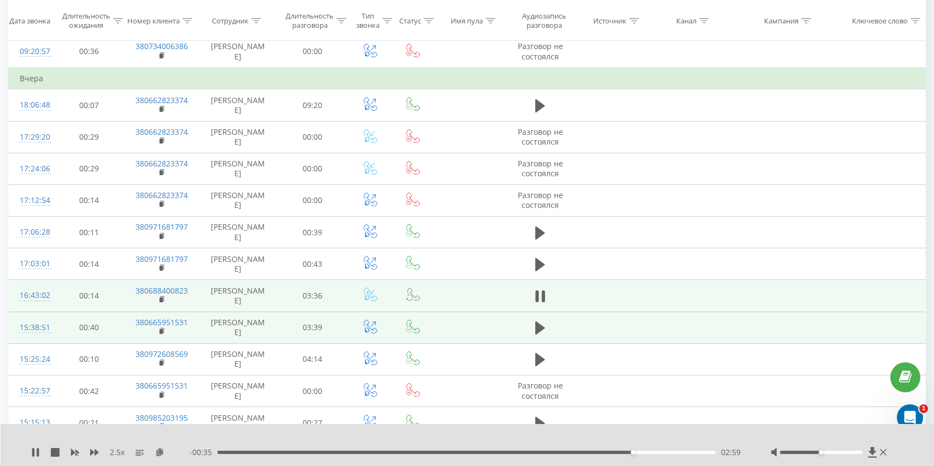
scroll to position [220, 0]
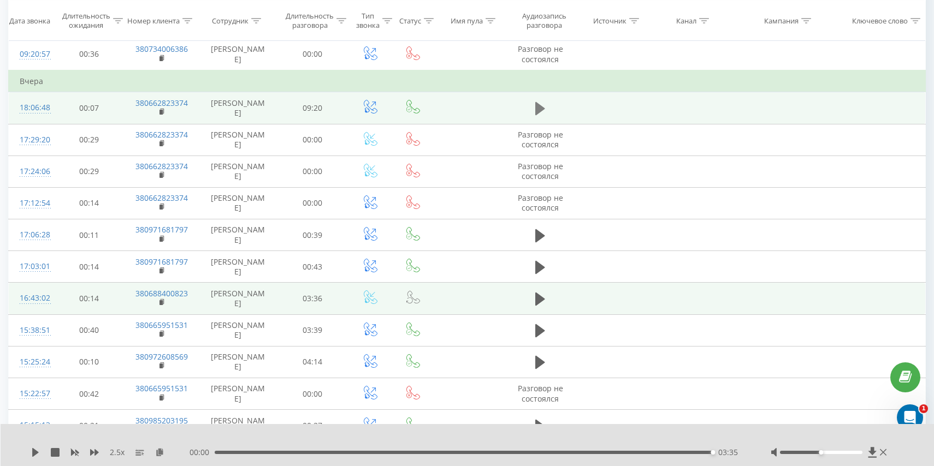
click at [544, 107] on icon at bounding box center [540, 108] width 10 height 15
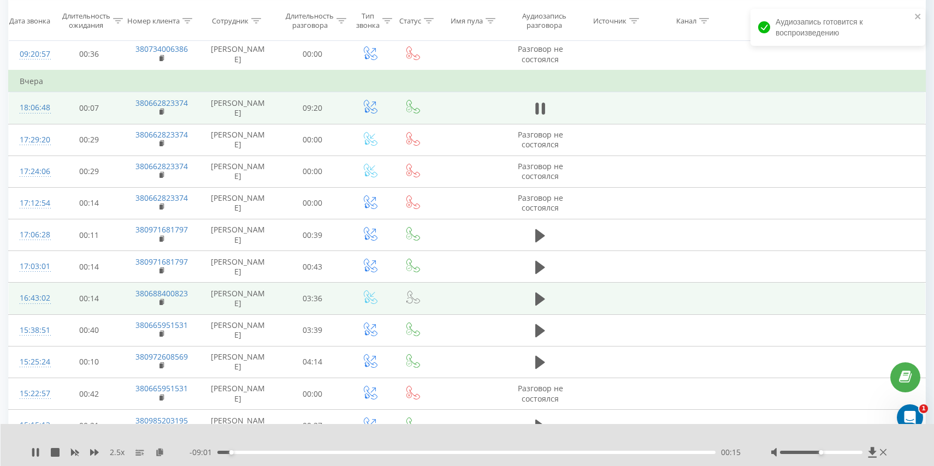
click at [308, 452] on div "00:15" at bounding box center [466, 452] width 498 height 3
click at [625, 452] on div "07:36" at bounding box center [466, 452] width 498 height 3
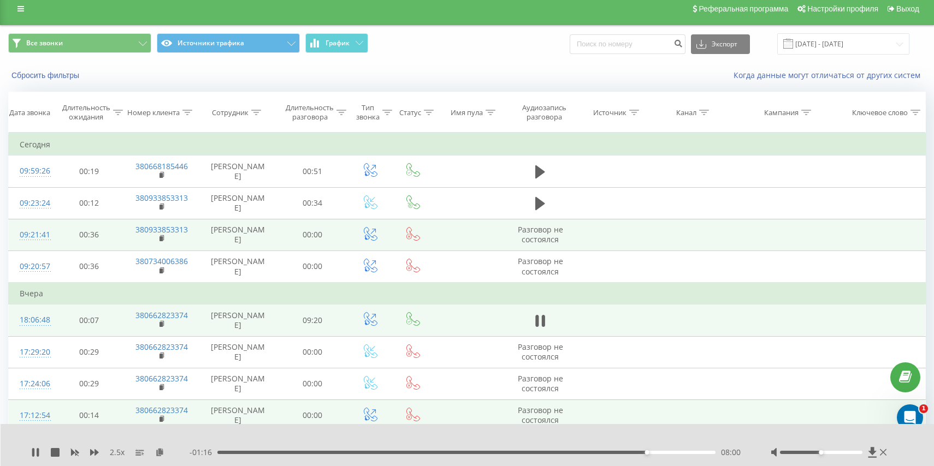
scroll to position [0, 0]
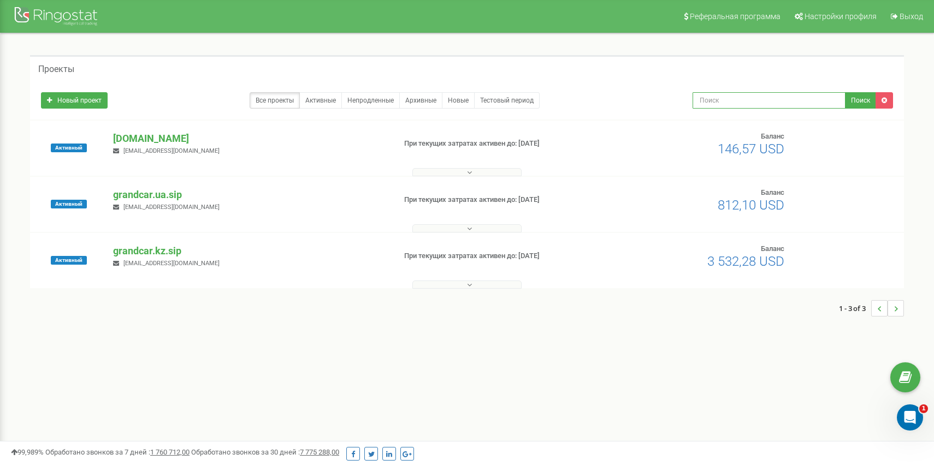
click at [729, 99] on input "text" at bounding box center [768, 100] width 153 height 16
paste input "380 68 683 3165"
type input "380 68 683 3165"
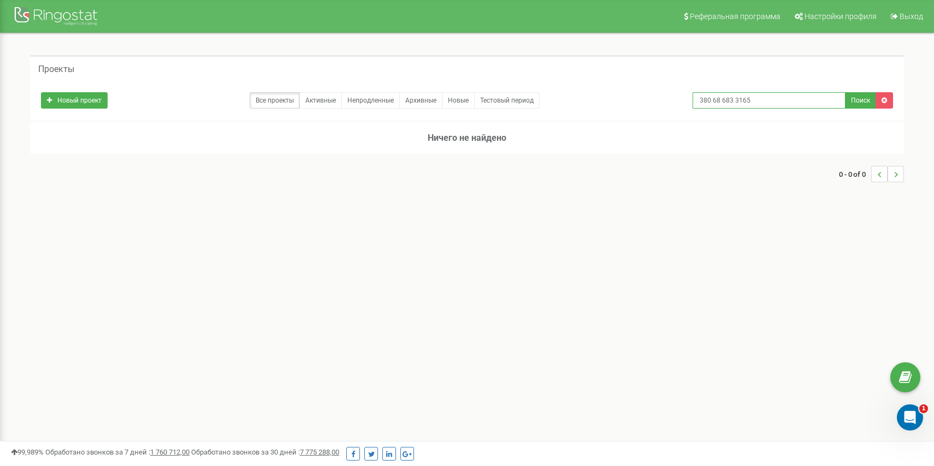
click at [821, 95] on input "380 68 683 3165" at bounding box center [768, 100] width 153 height 16
click at [884, 97] on icon at bounding box center [883, 100] width 5 height 7
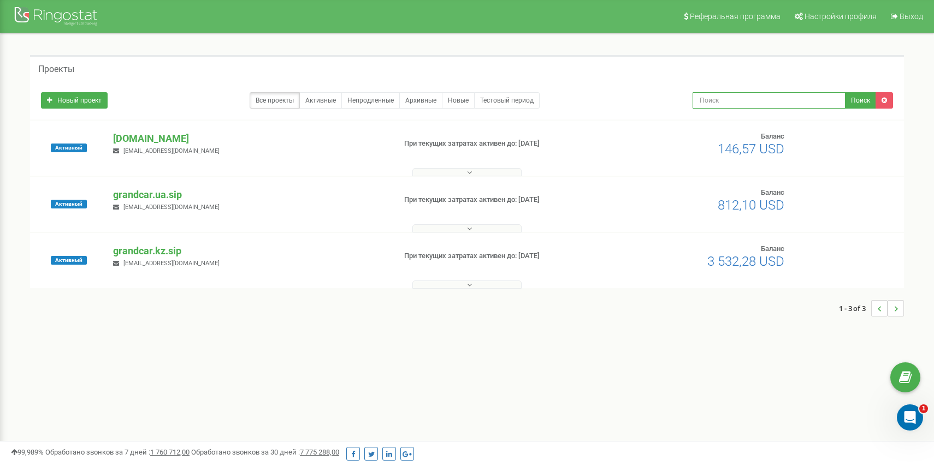
click at [704, 107] on input "text" at bounding box center [768, 100] width 153 height 16
paste input "Виктор Литвиненко"
type input "Виктор Литвиненко"
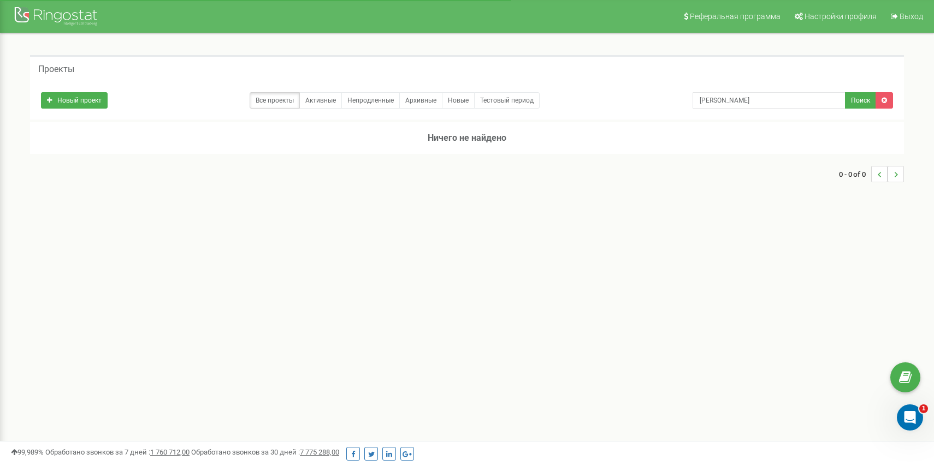
click at [57, 66] on h5 "Проекты" at bounding box center [56, 69] width 36 height 10
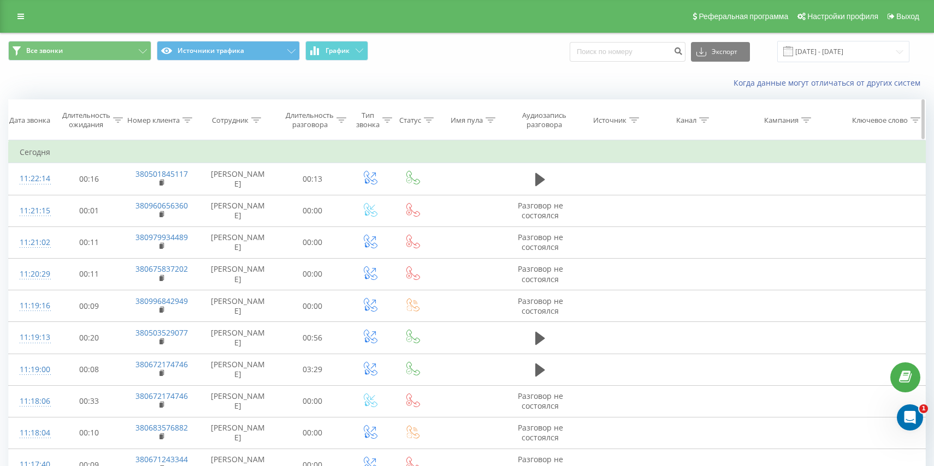
click at [319, 123] on div "Длительность разговора" at bounding box center [310, 120] width 48 height 19
click at [240, 123] on div "Сотрудник" at bounding box center [230, 120] width 37 height 9
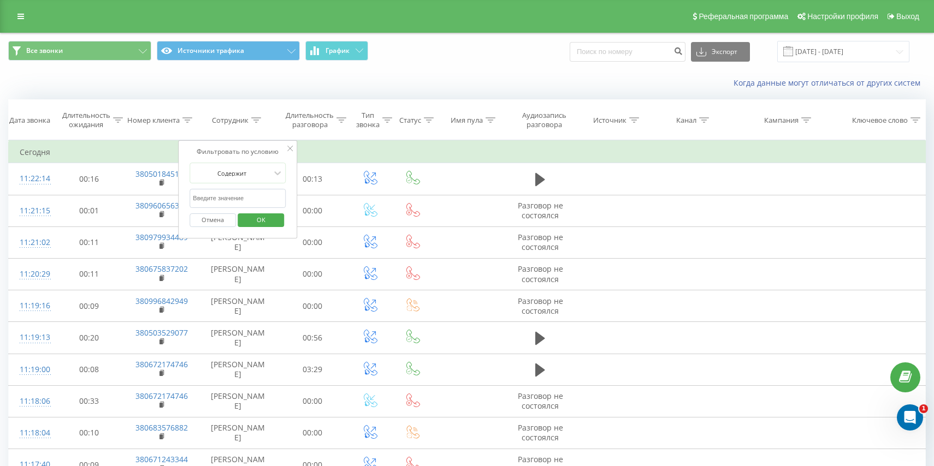
click at [388, 72] on div "Когда данные могут отличаться от других систем" at bounding box center [467, 83] width 933 height 26
click at [224, 195] on input "text" at bounding box center [237, 198] width 96 height 19
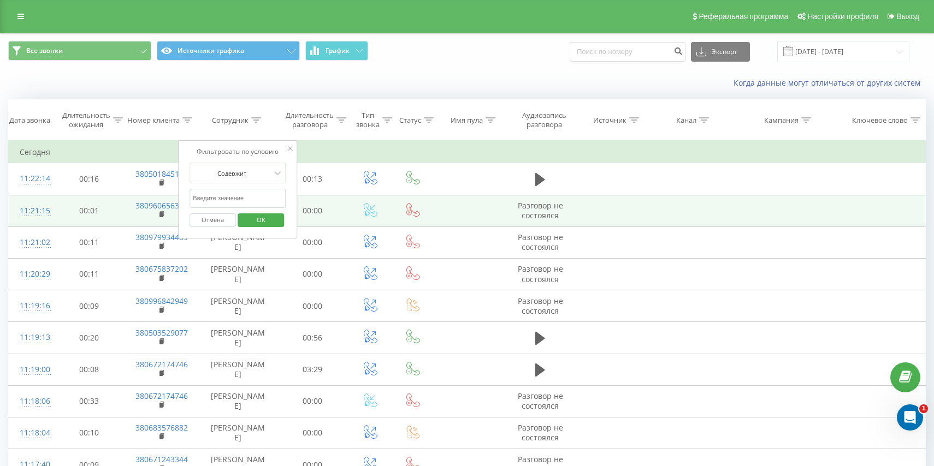
type input "[PERSON_NAME]"
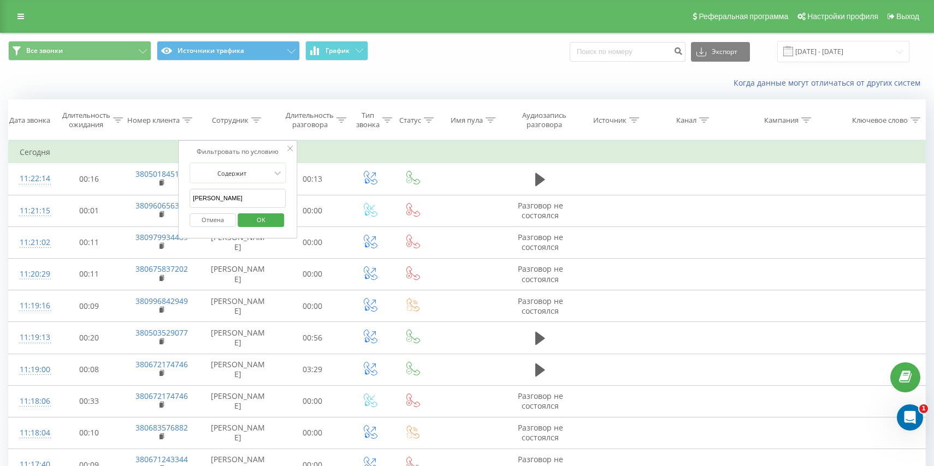
click at [262, 218] on span "OK" at bounding box center [261, 219] width 31 height 17
